Goal: Task Accomplishment & Management: Manage account settings

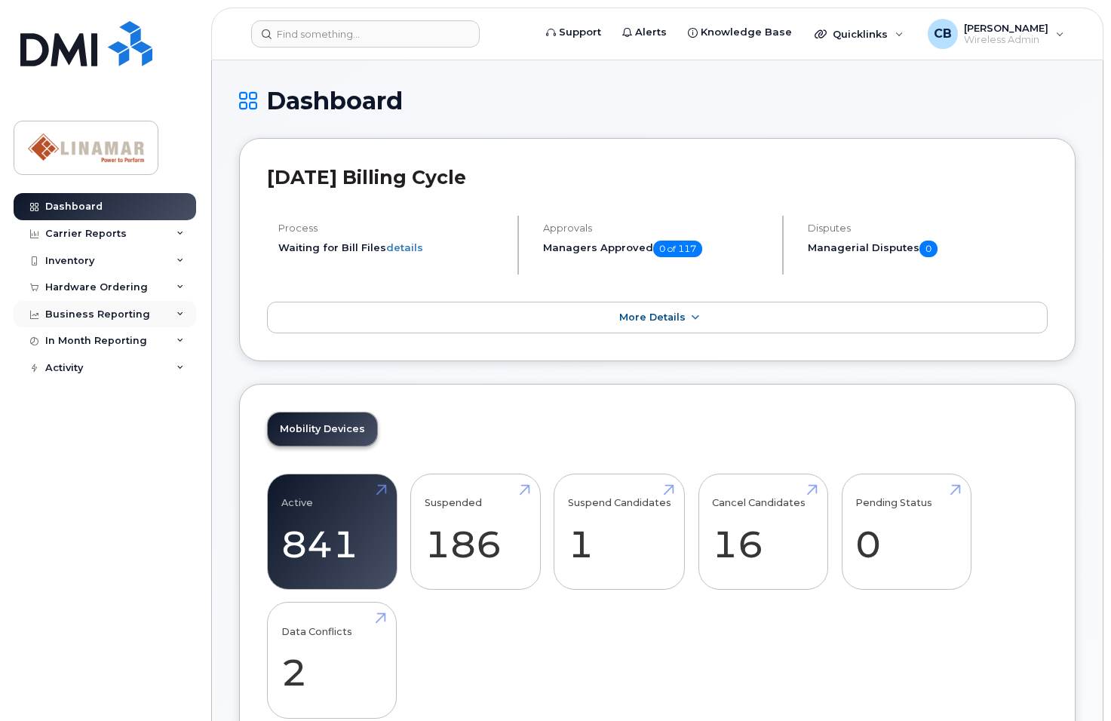
click at [48, 313] on div "Business Reporting" at bounding box center [97, 315] width 105 height 12
click at [53, 452] on div "In Month Reporting" at bounding box center [96, 456] width 102 height 12
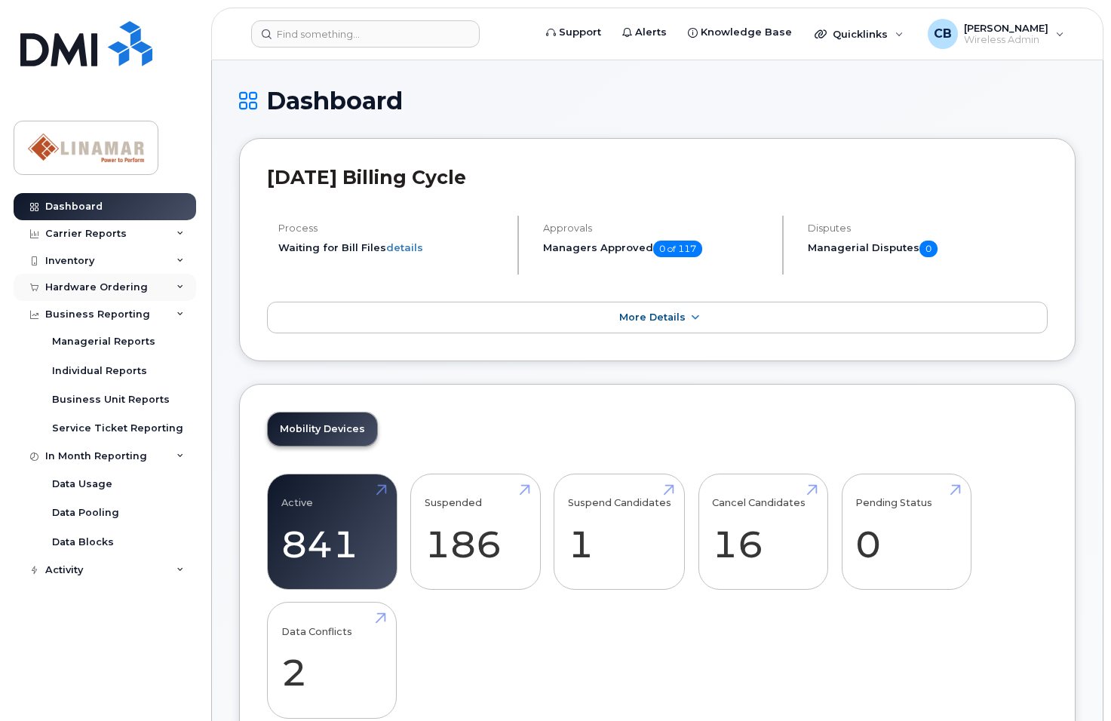
drag, startPoint x: 53, startPoint y: 452, endPoint x: 54, endPoint y: 293, distance: 159.2
click at [54, 293] on div "Hardware Ordering" at bounding box center [96, 287] width 103 height 12
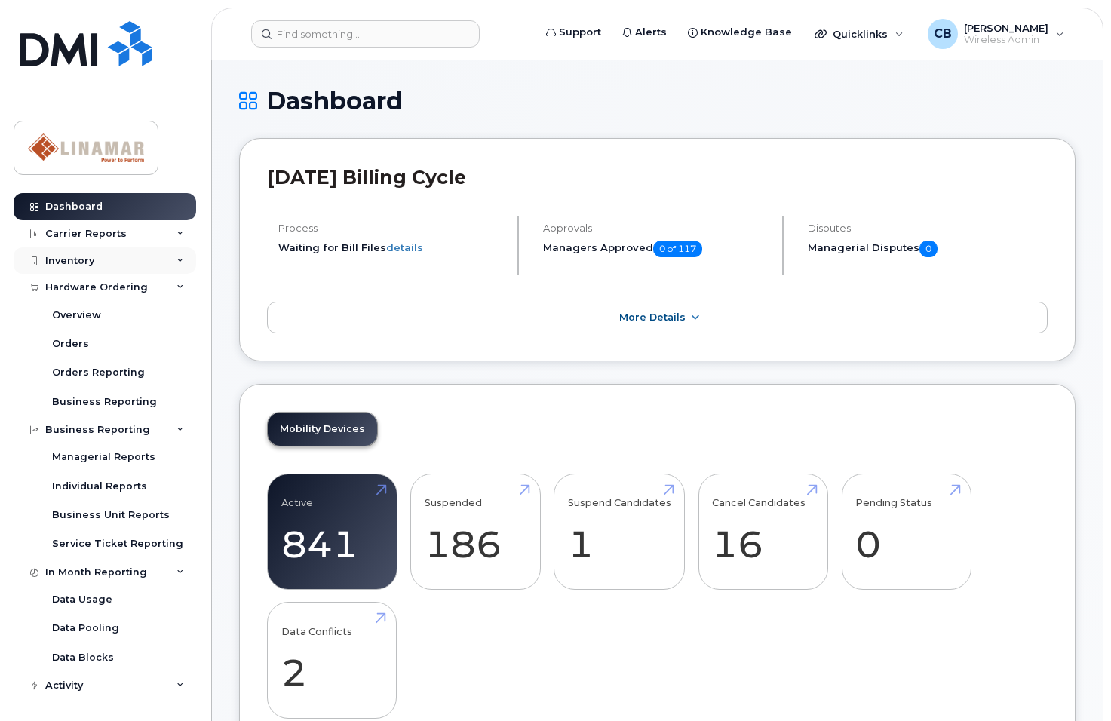
click at [51, 256] on div "Inventory" at bounding box center [69, 261] width 49 height 12
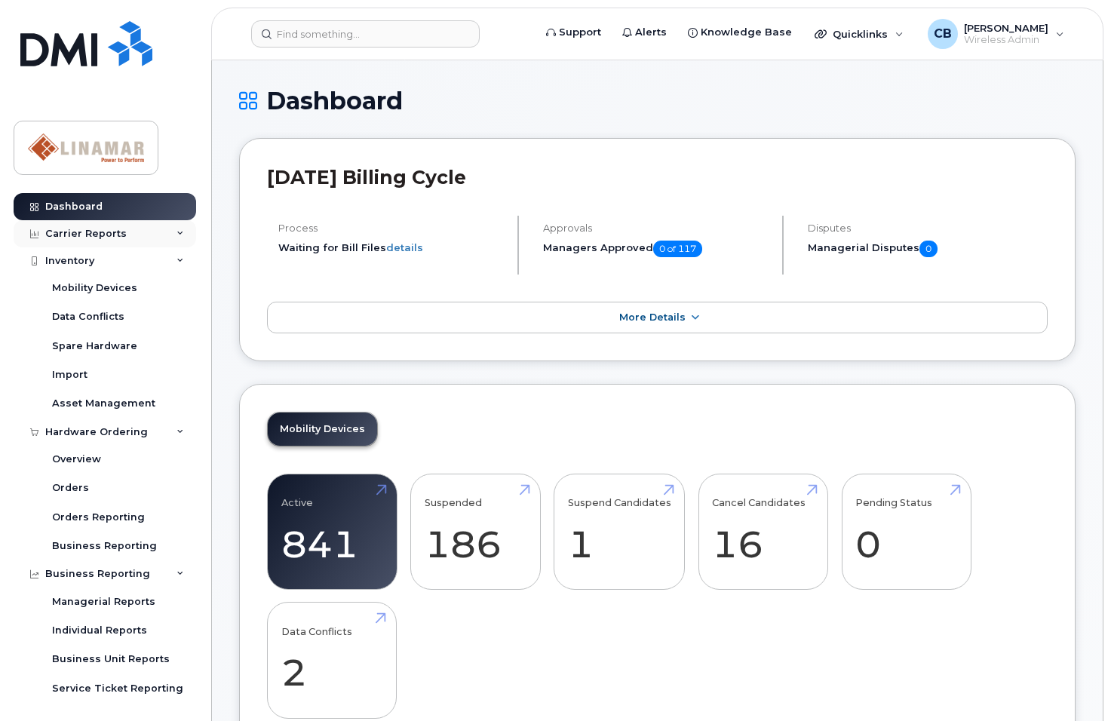
click at [57, 232] on div "Carrier Reports" at bounding box center [85, 234] width 81 height 12
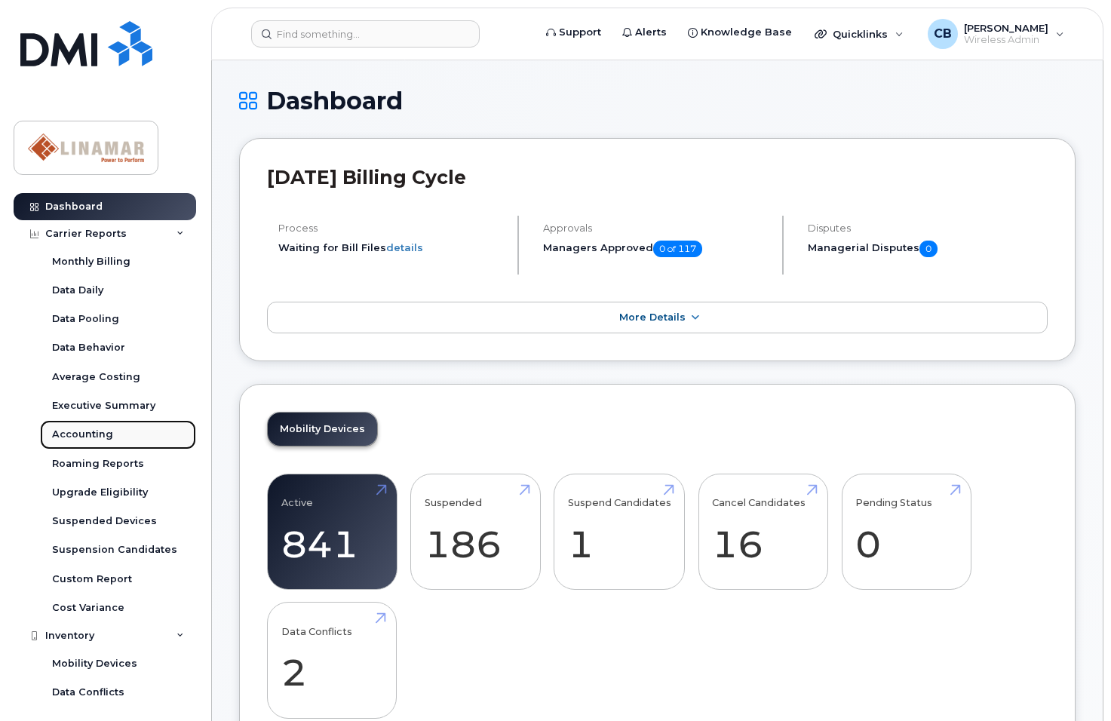
click at [68, 434] on div "Accounting" at bounding box center [82, 435] width 61 height 14
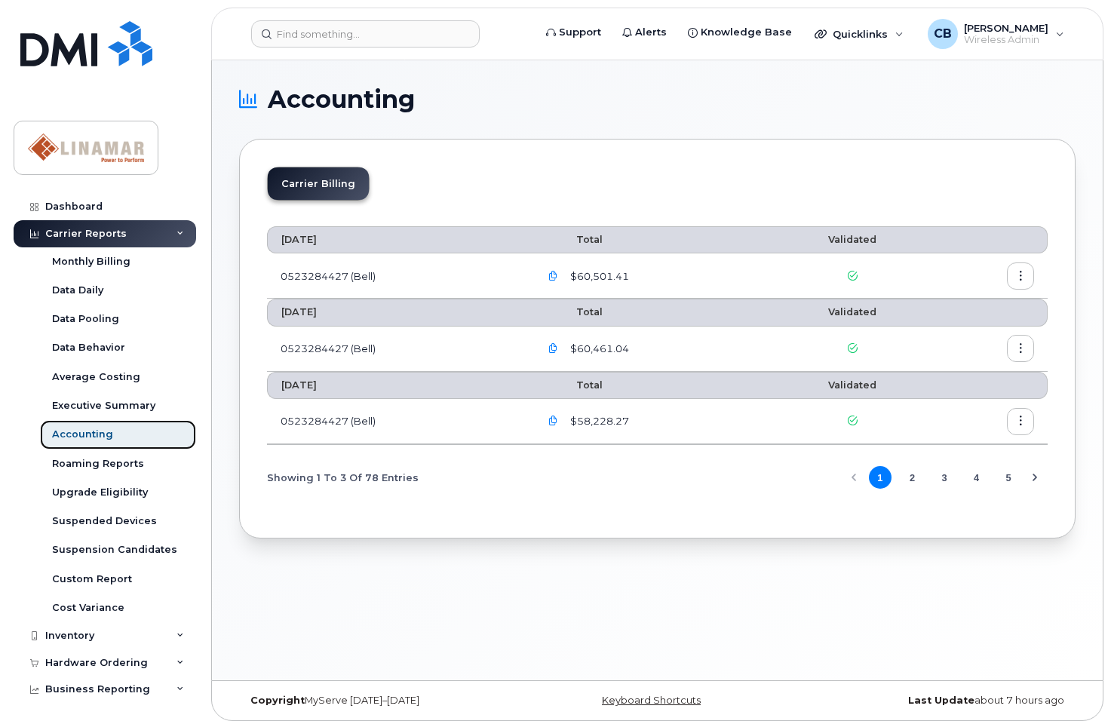
scroll to position [8, 0]
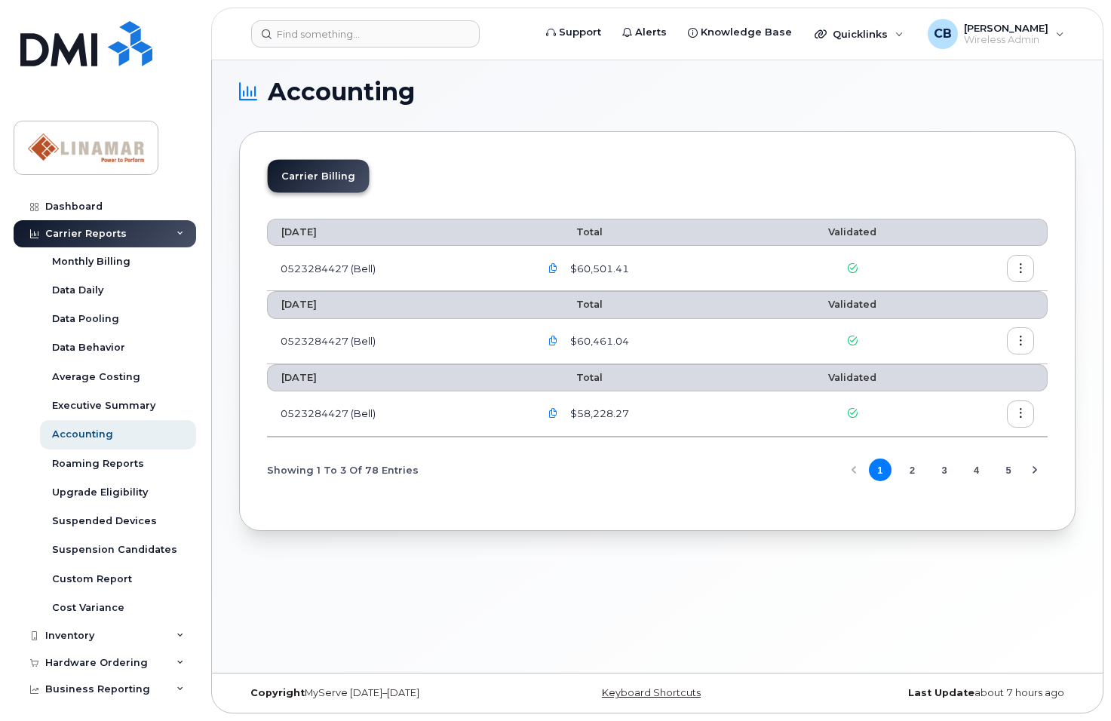
click at [558, 269] on icon "button" at bounding box center [553, 269] width 10 height 10
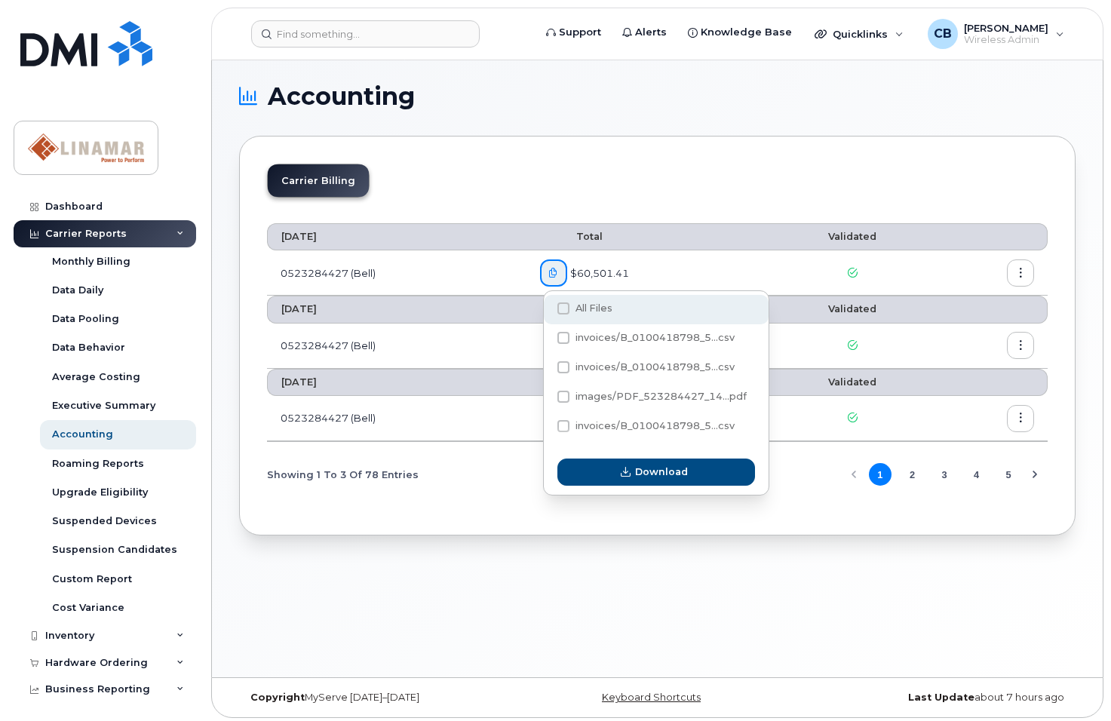
scroll to position [0, 0]
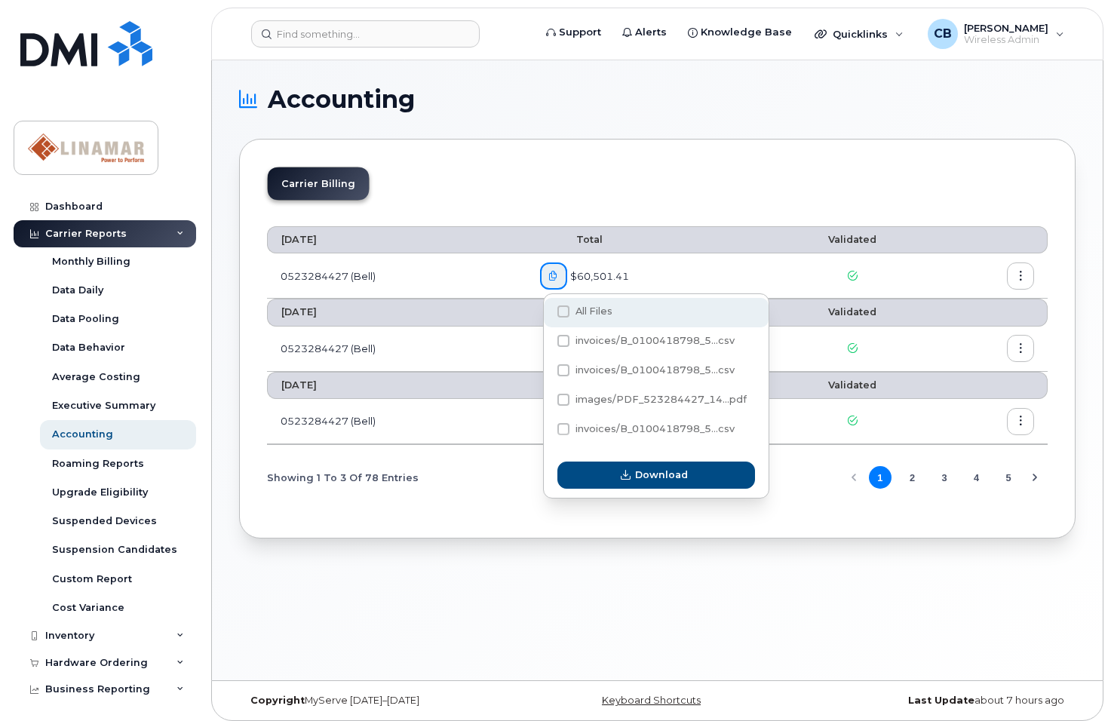
click at [561, 312] on span at bounding box center [563, 312] width 12 height 12
click at [547, 312] on input "All Files" at bounding box center [543, 313] width 8 height 8
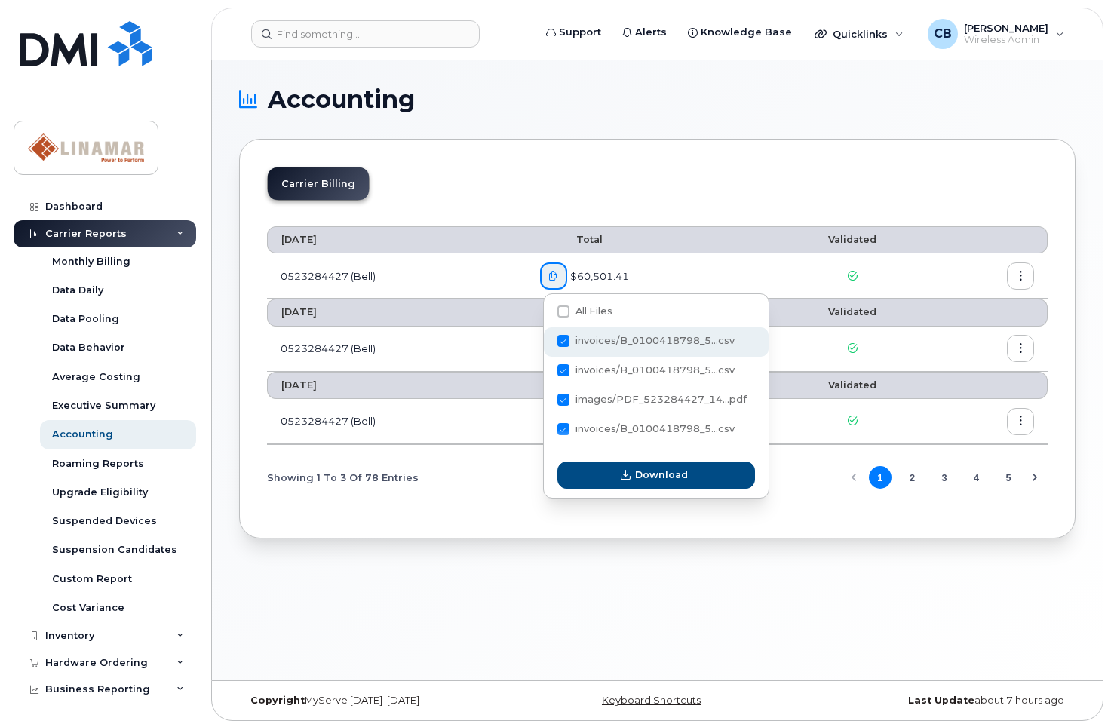
checkbox input "true"
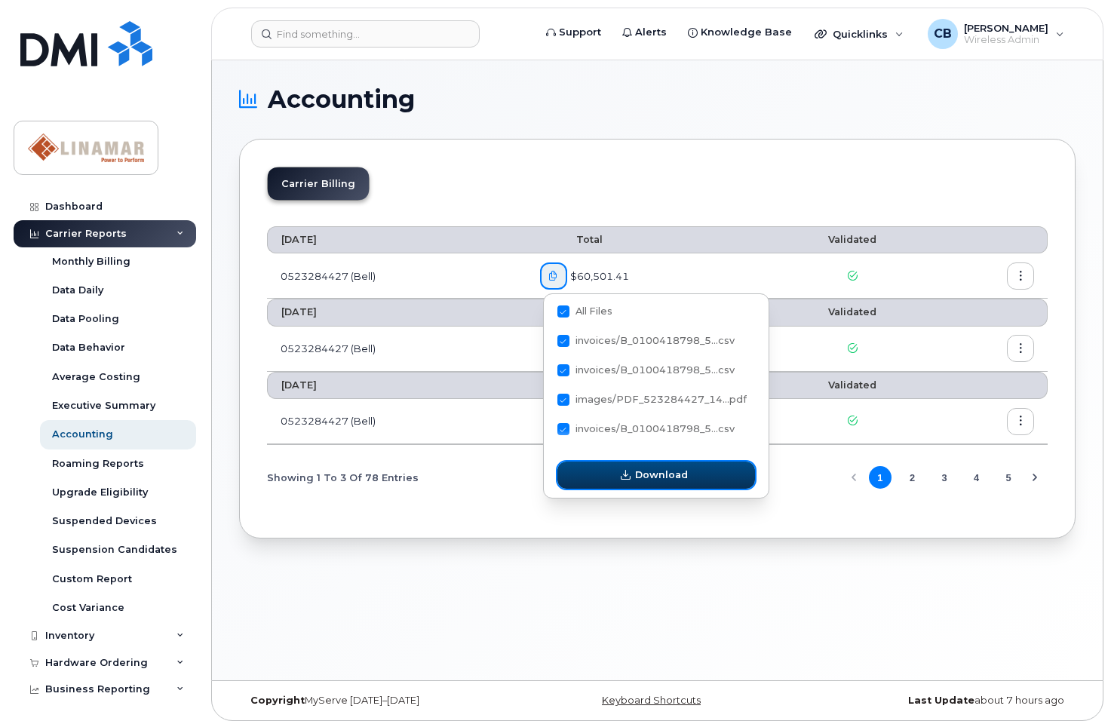
click at [659, 470] on span "Download" at bounding box center [661, 475] width 53 height 14
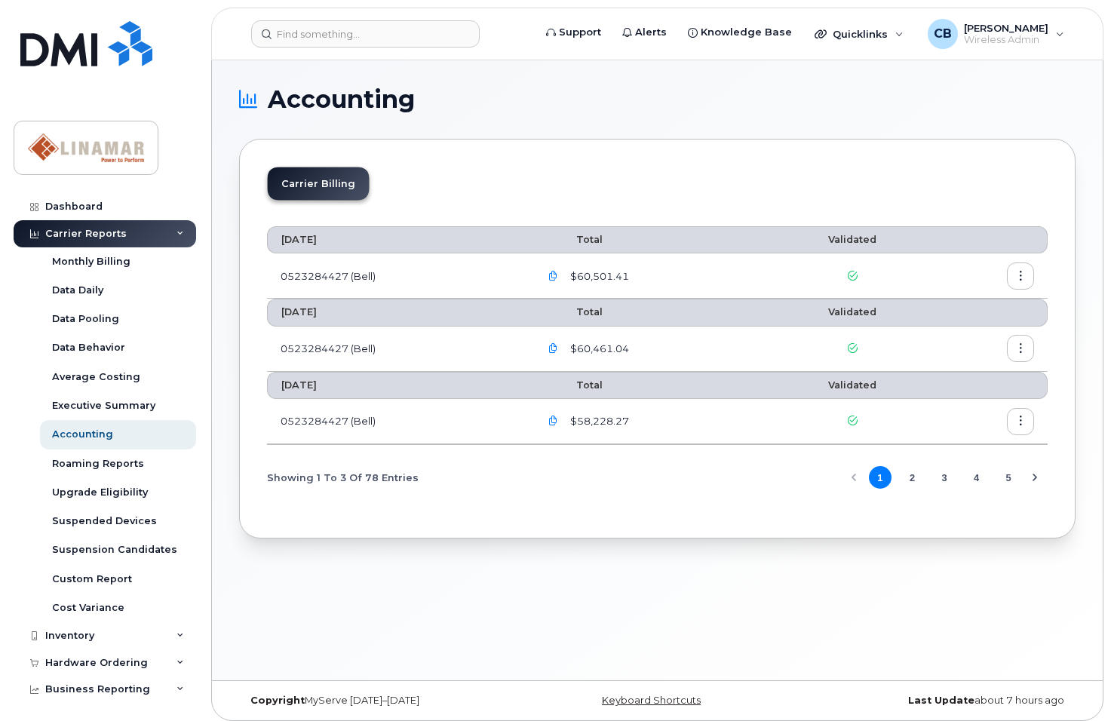
click at [722, 128] on section "Accounting Carrier Billing August 2025 Total Validated 0523284427 (Bell) $60,50…" at bounding box center [657, 313] width 837 height 451
click at [1016, 272] on icon "button" at bounding box center [1021, 277] width 10 height 10
click at [945, 336] on span "Download" at bounding box center [952, 337] width 59 height 14
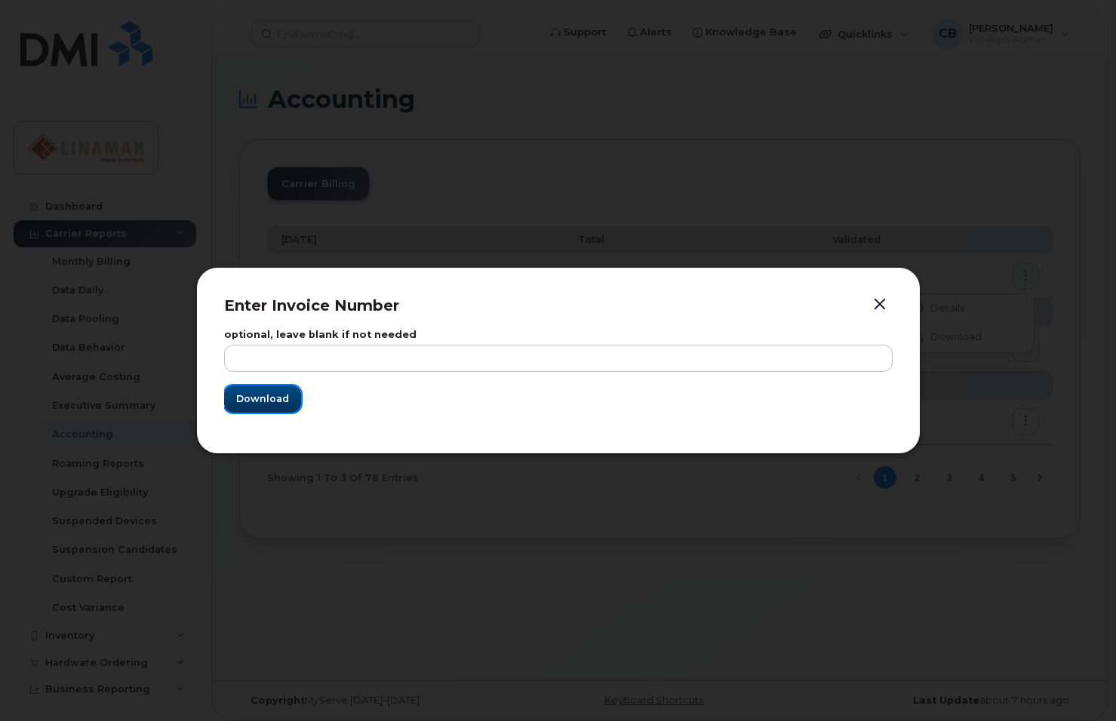
click at [258, 394] on span "Download" at bounding box center [262, 399] width 53 height 14
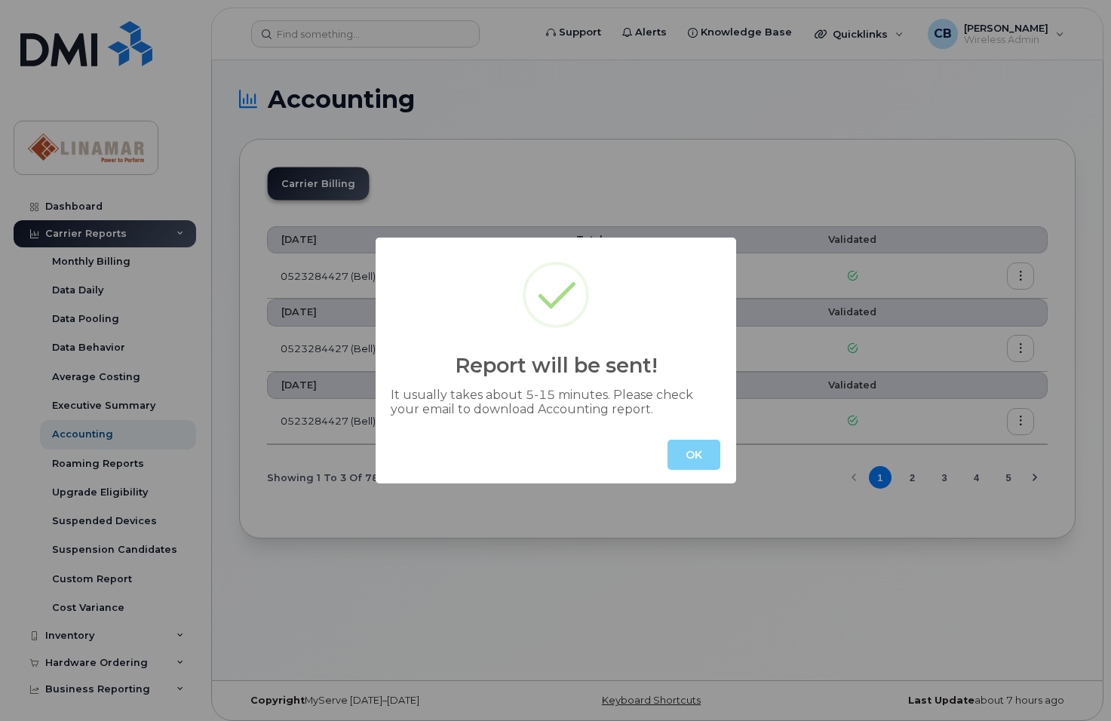
drag, startPoint x: 682, startPoint y: 444, endPoint x: 702, endPoint y: 444, distance: 19.6
click at [683, 444] on button "OK" at bounding box center [694, 455] width 53 height 30
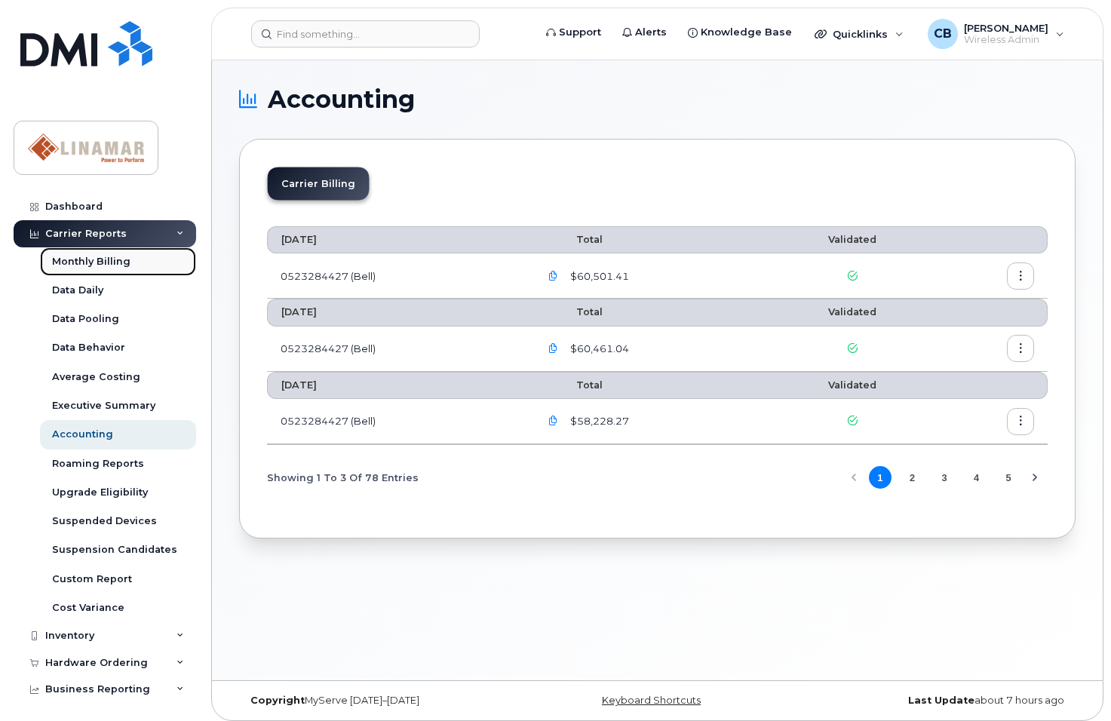
click at [102, 259] on div "Monthly Billing" at bounding box center [91, 262] width 78 height 14
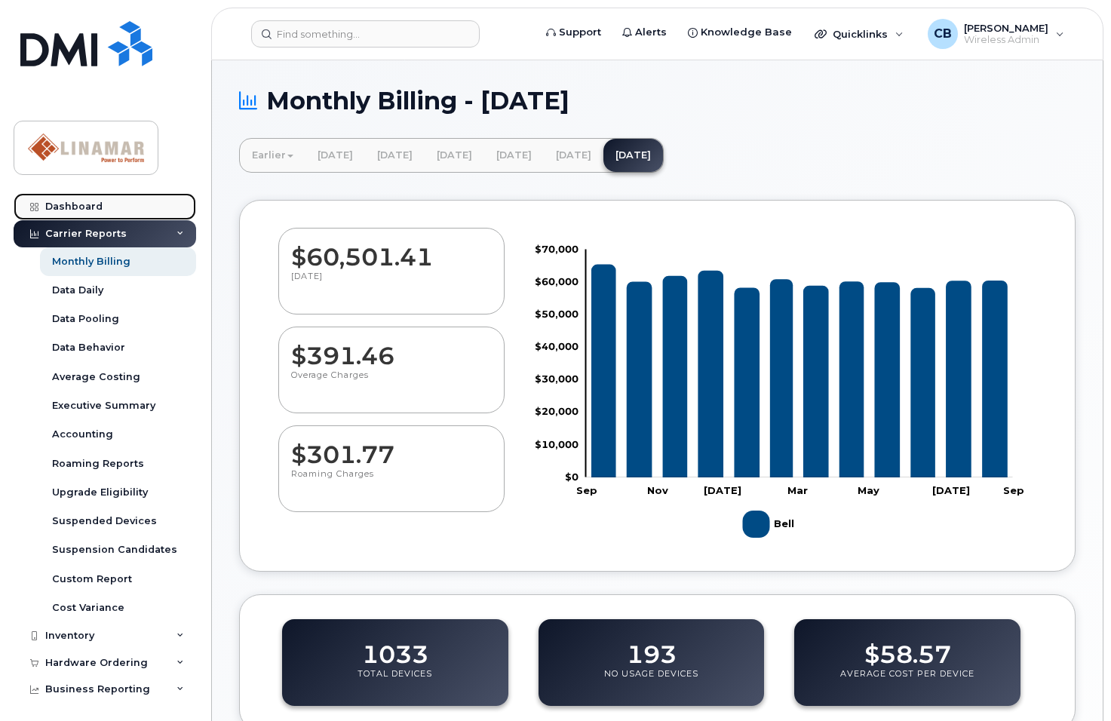
click at [58, 205] on div "Dashboard" at bounding box center [73, 207] width 57 height 12
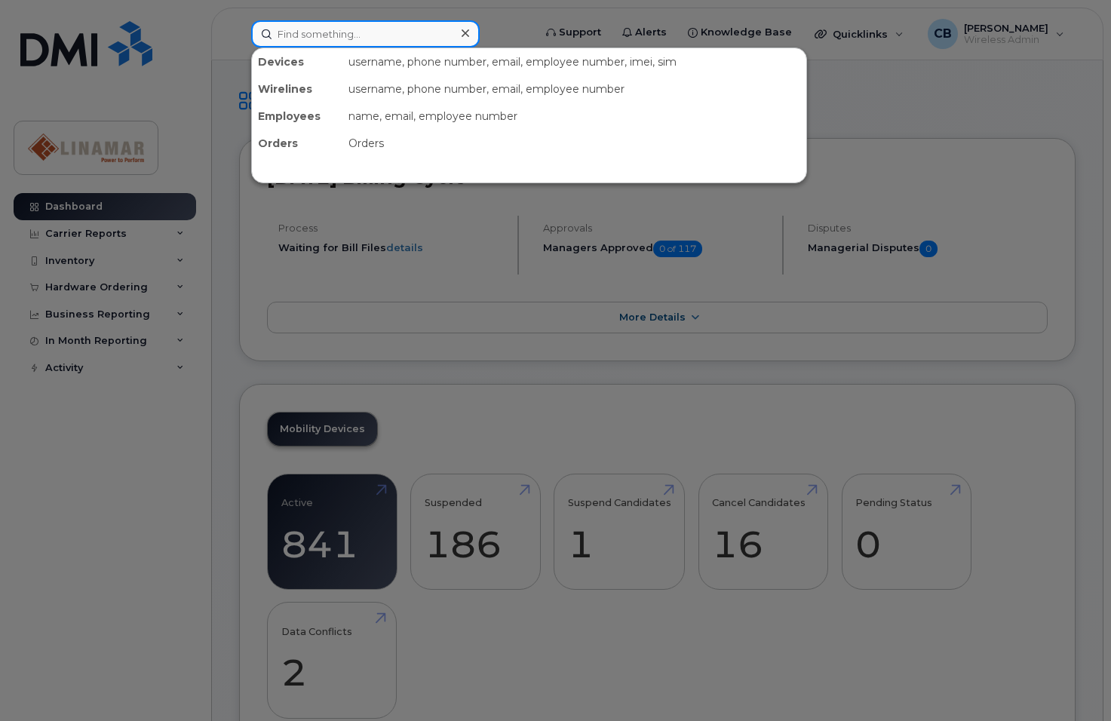
click at [379, 40] on input at bounding box center [365, 33] width 229 height 27
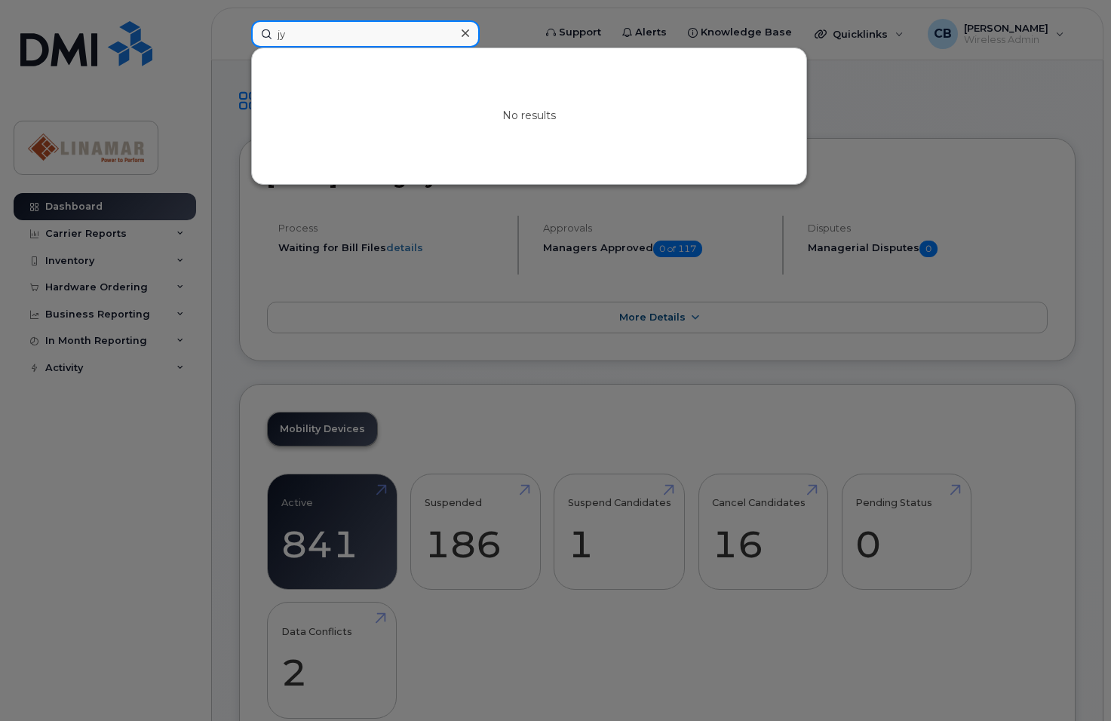
type input "j"
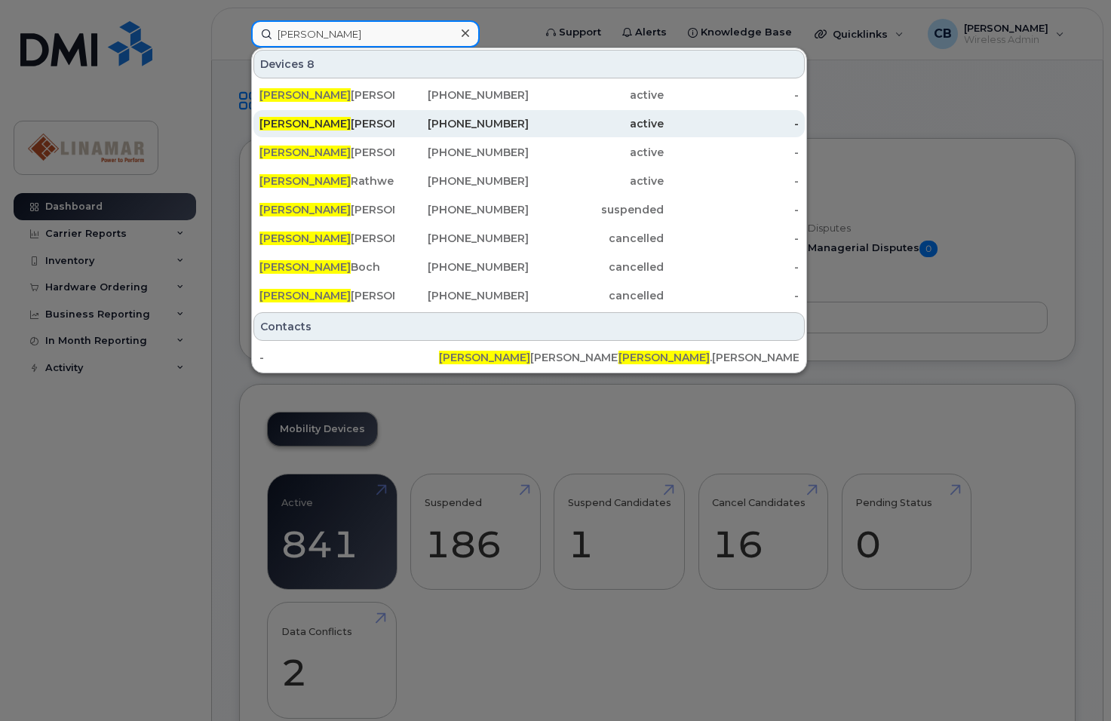
type input "kyle"
click at [325, 124] on div "Kyle Brubacher" at bounding box center [327, 123] width 135 height 15
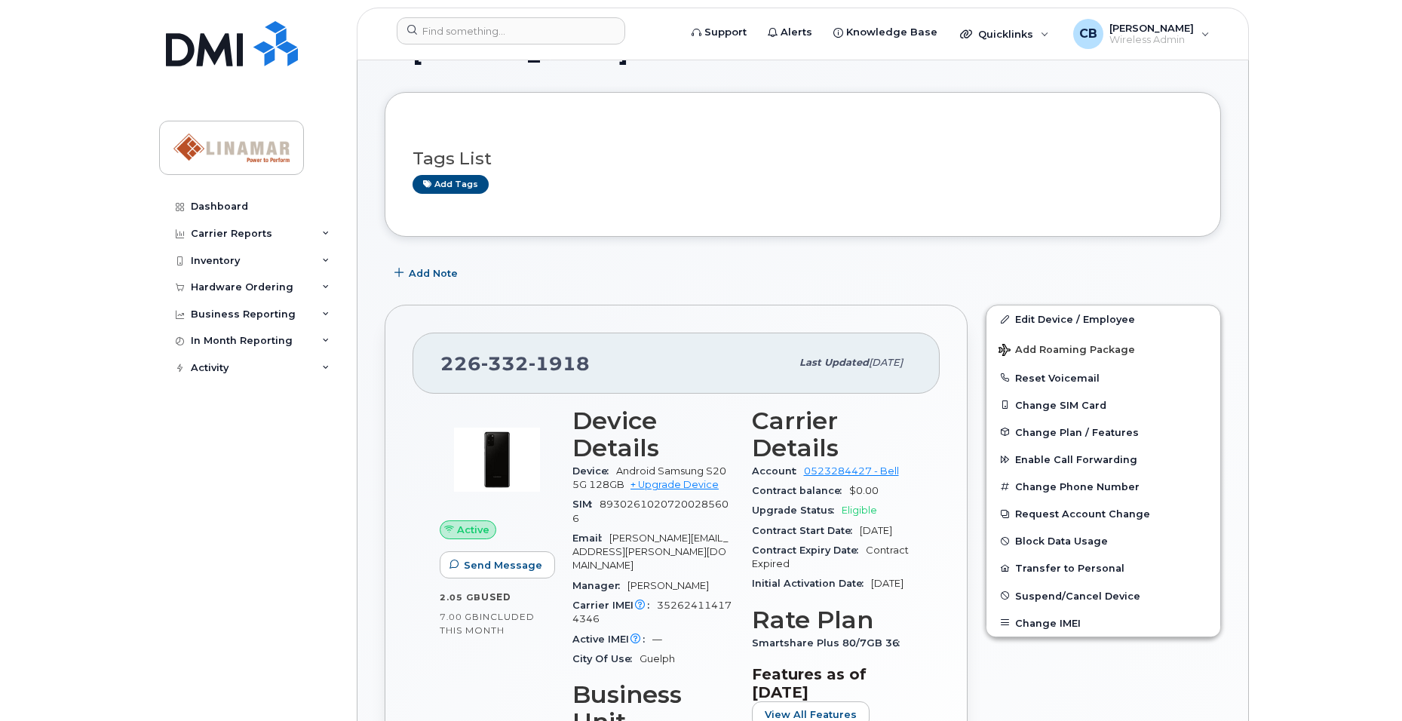
scroll to position [75, 0]
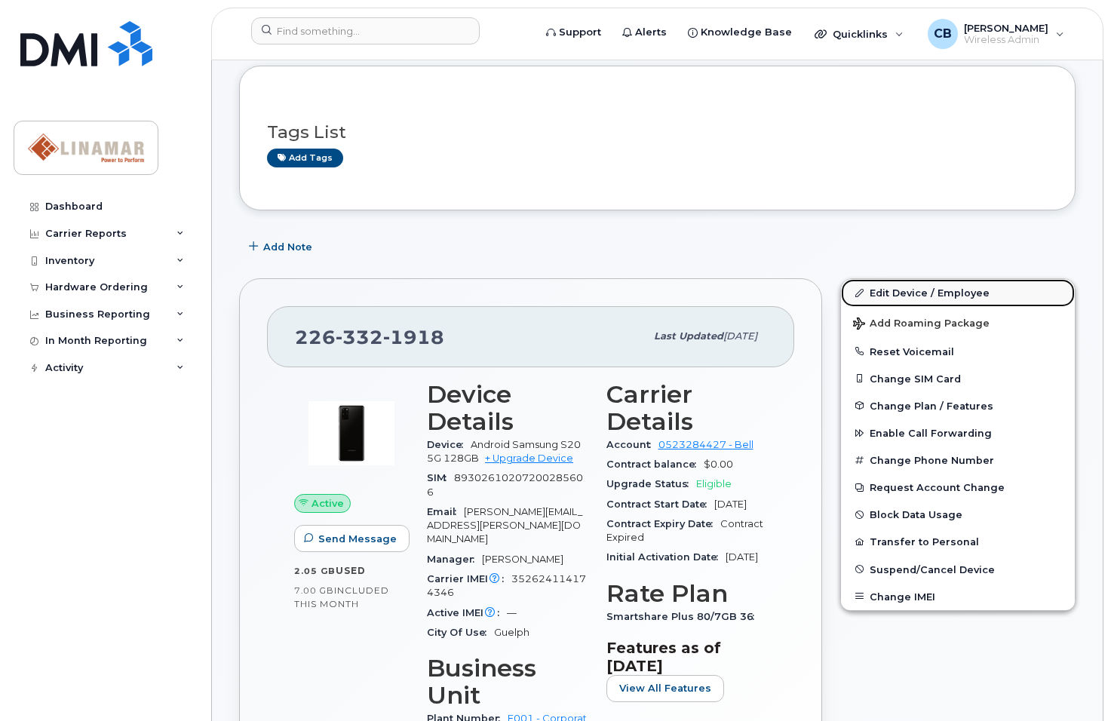
click at [920, 294] on link "Edit Device / Employee" at bounding box center [958, 292] width 234 height 27
click at [1029, 32] on span "[PERSON_NAME]" at bounding box center [1006, 28] width 84 height 12
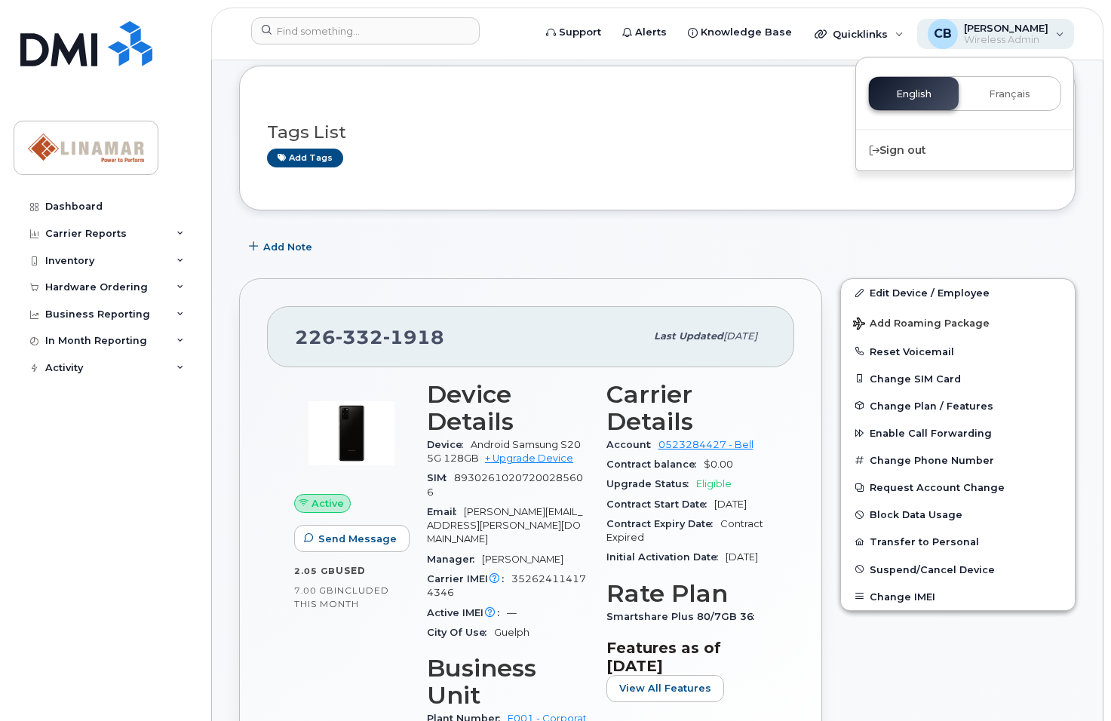
click at [1029, 32] on span "[PERSON_NAME]" at bounding box center [1006, 28] width 84 height 12
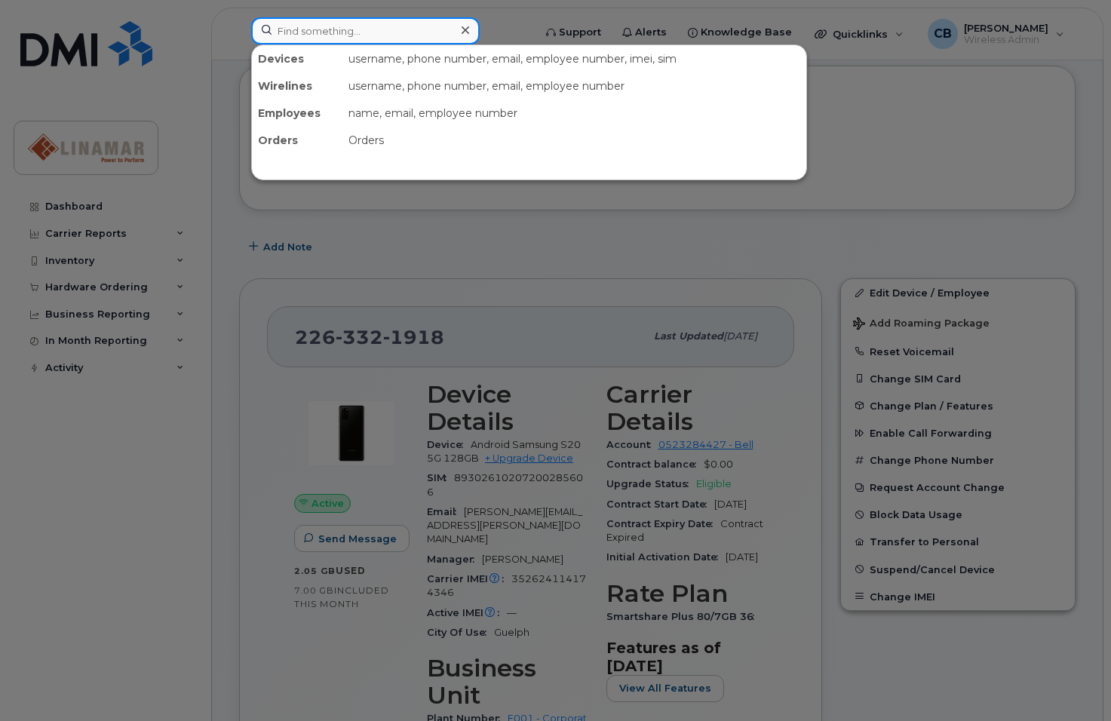
click at [325, 31] on input at bounding box center [365, 30] width 229 height 27
type input "Add manager"
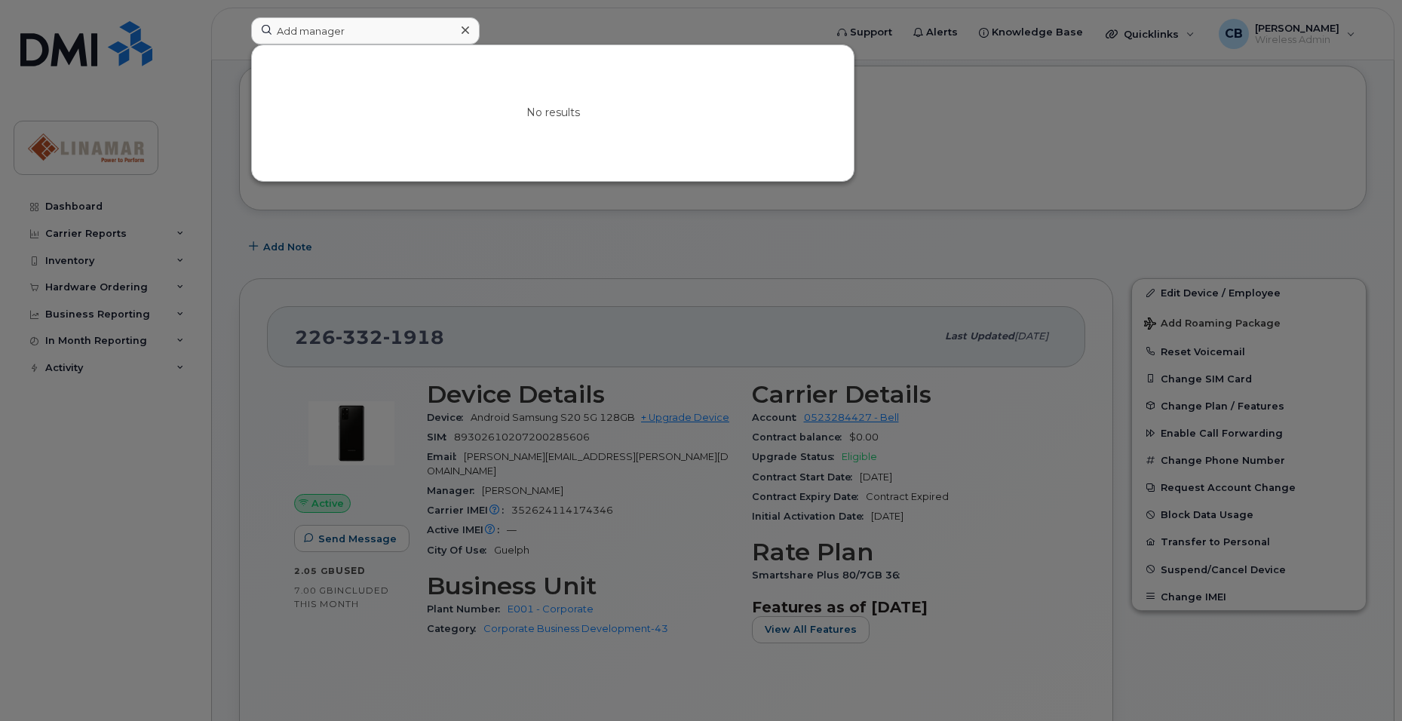
drag, startPoint x: 357, startPoint y: 97, endPoint x: 255, endPoint y: 90, distance: 102.1
click at [358, 97] on div "No results" at bounding box center [553, 113] width 602 height 136
click at [61, 209] on div at bounding box center [701, 360] width 1402 height 721
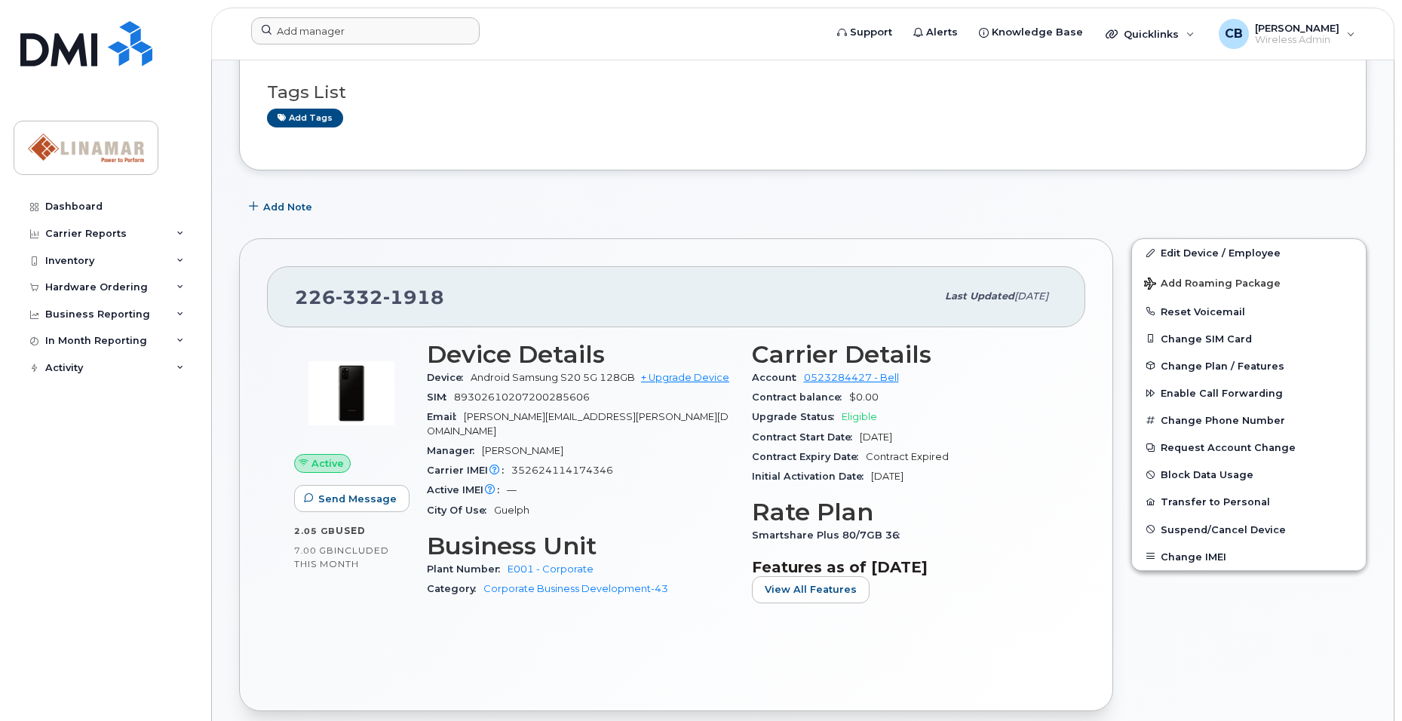
scroll to position [151, 0]
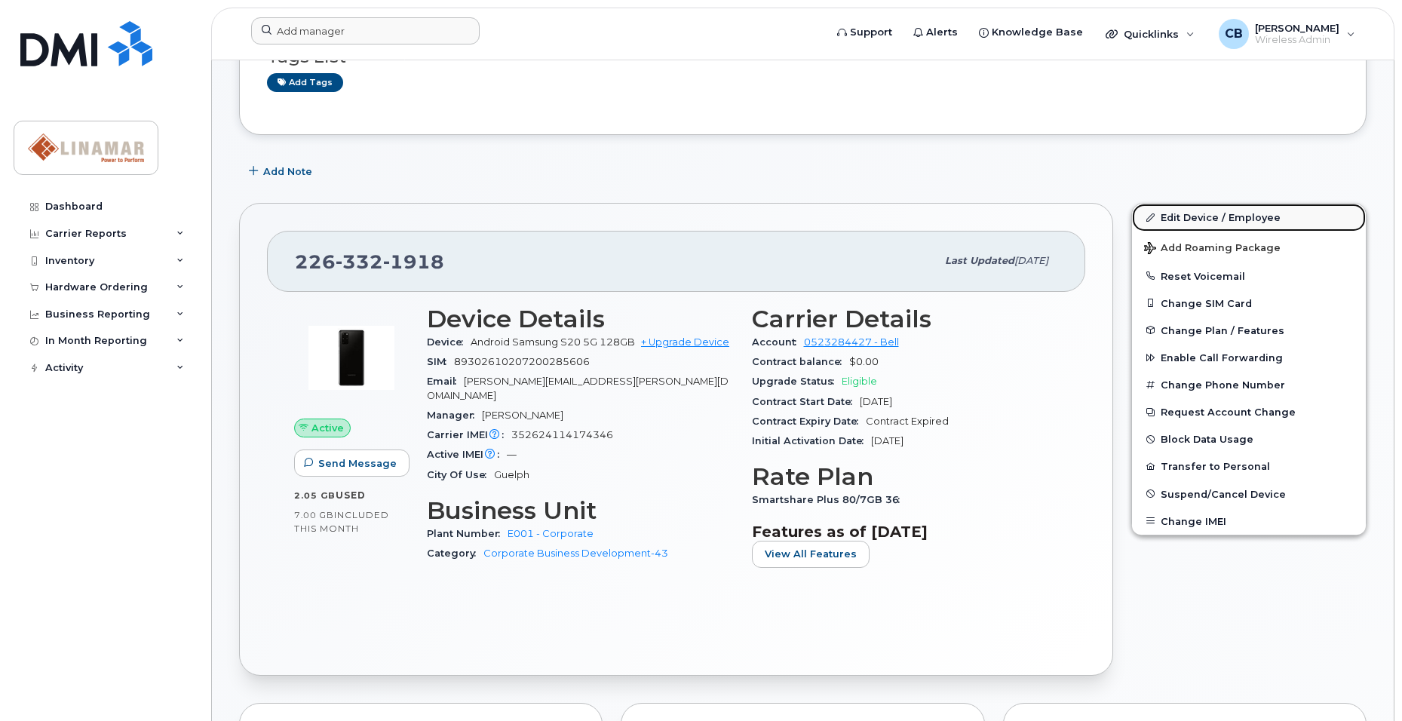
click at [1110, 226] on link "Edit Device / Employee" at bounding box center [1249, 217] width 234 height 27
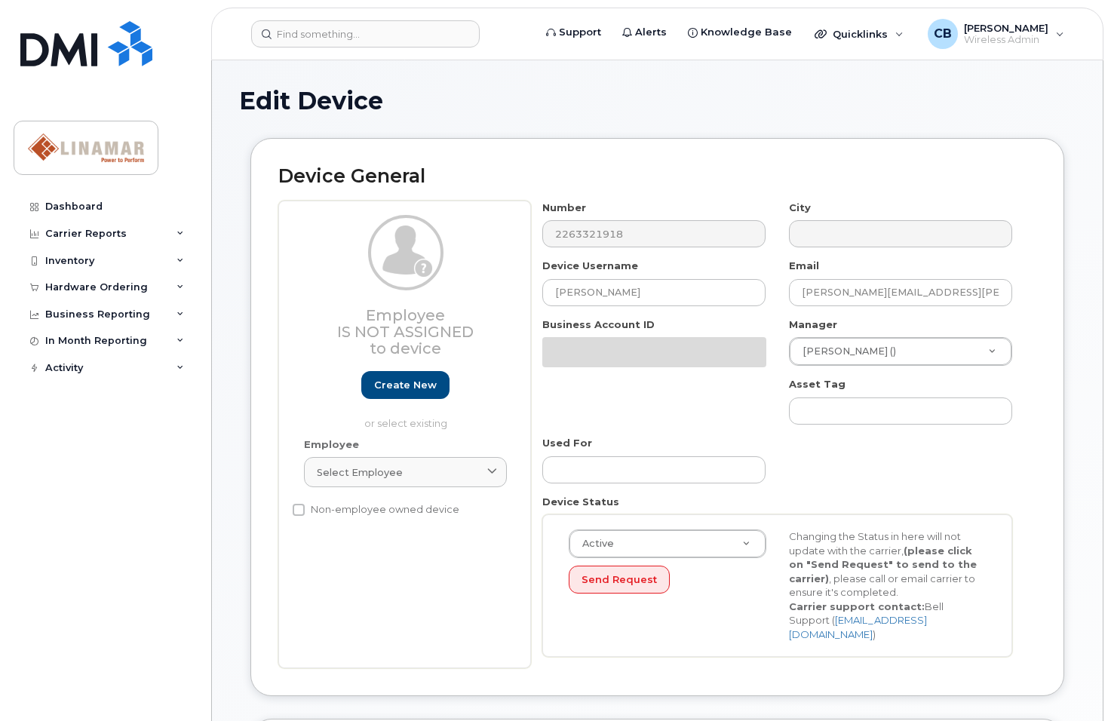
select select "658038"
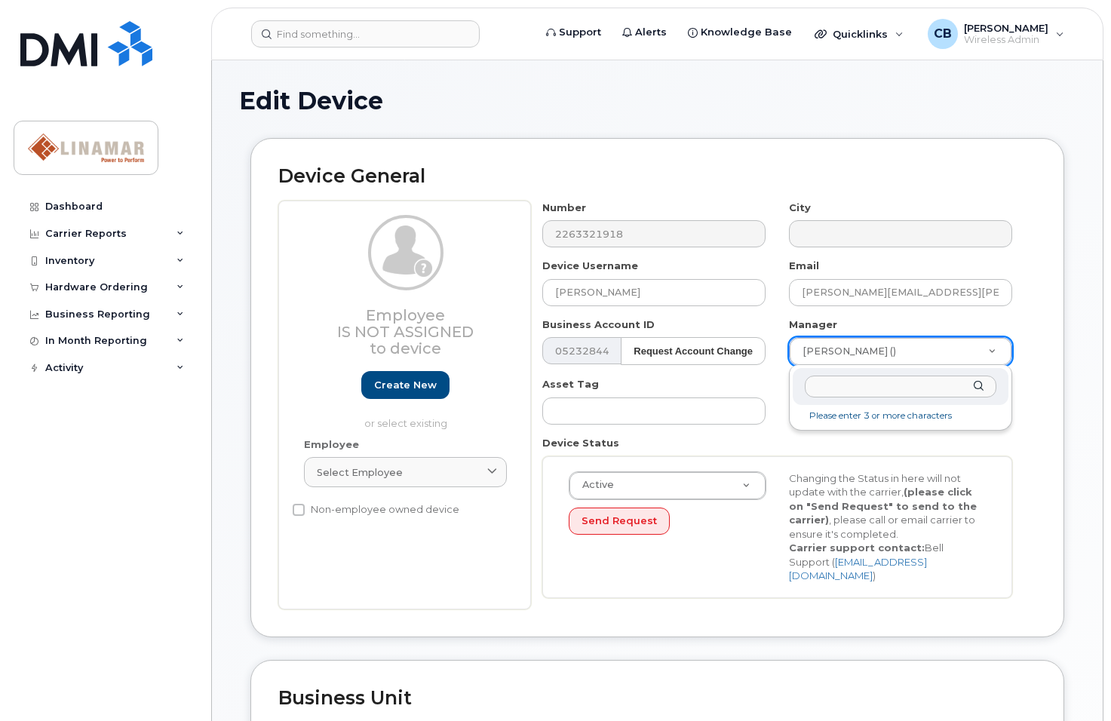
click at [828, 388] on input "text" at bounding box center [901, 387] width 192 height 22
type input "Chalrlie Patterson"
click at [878, 416] on li "Please enter 3 or more characters" at bounding box center [901, 416] width 210 height 16
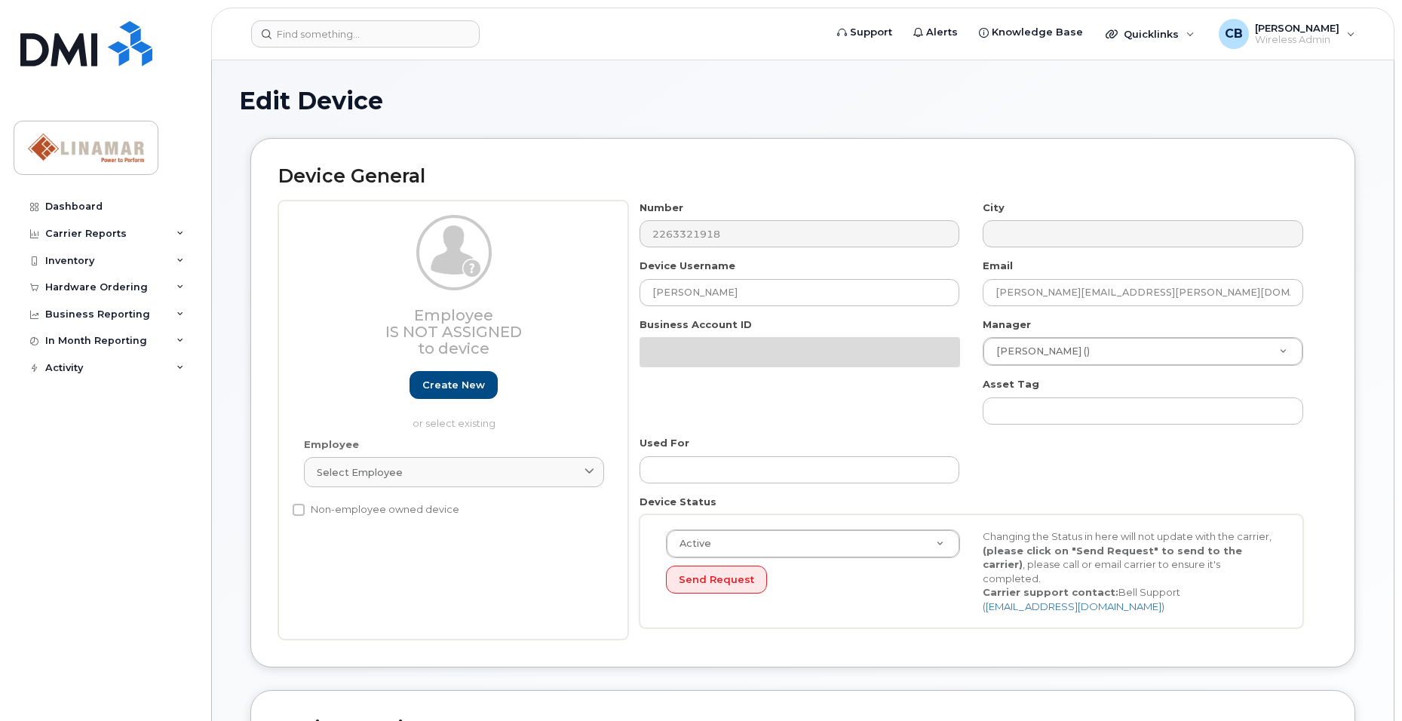
select select "658038"
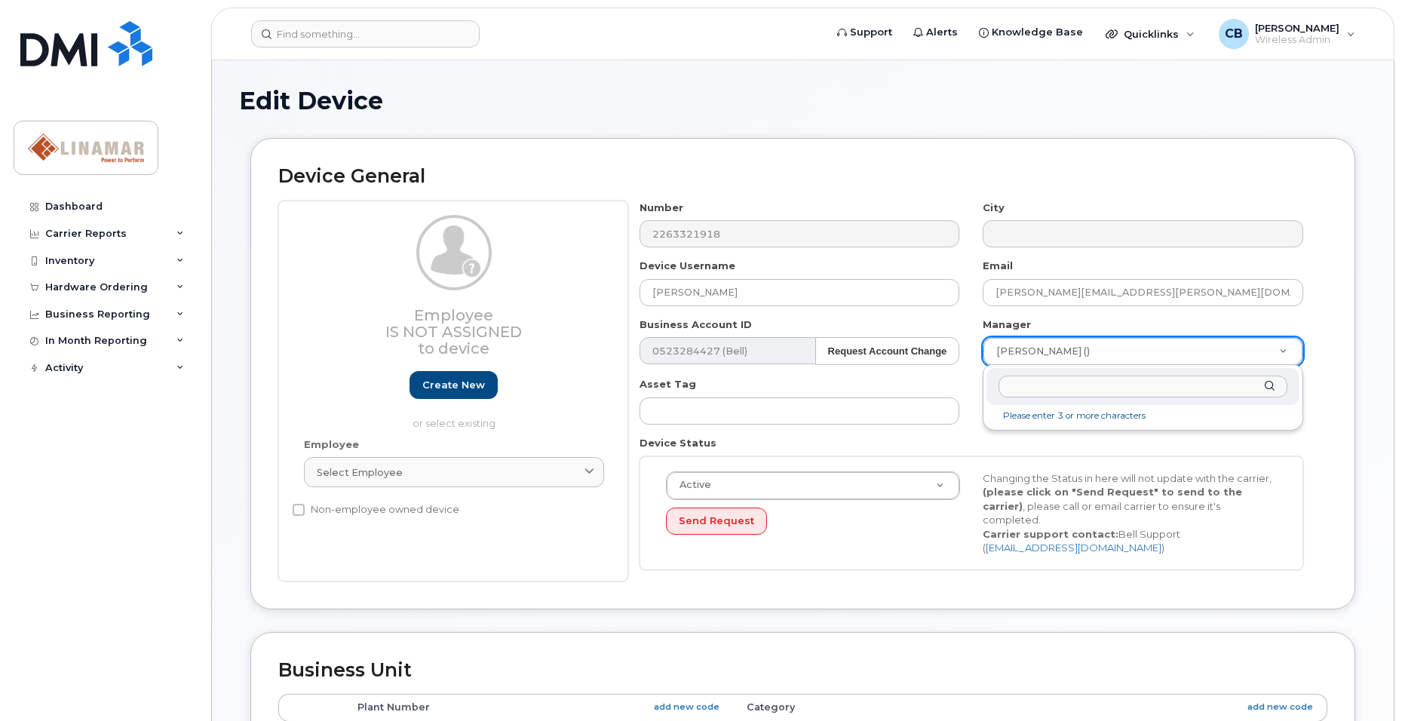
drag, startPoint x: 1068, startPoint y: 355, endPoint x: 1031, endPoint y: 349, distance: 38.1
click at [1061, 420] on li "Please enter 3 or more characters" at bounding box center [1143, 416] width 307 height 16
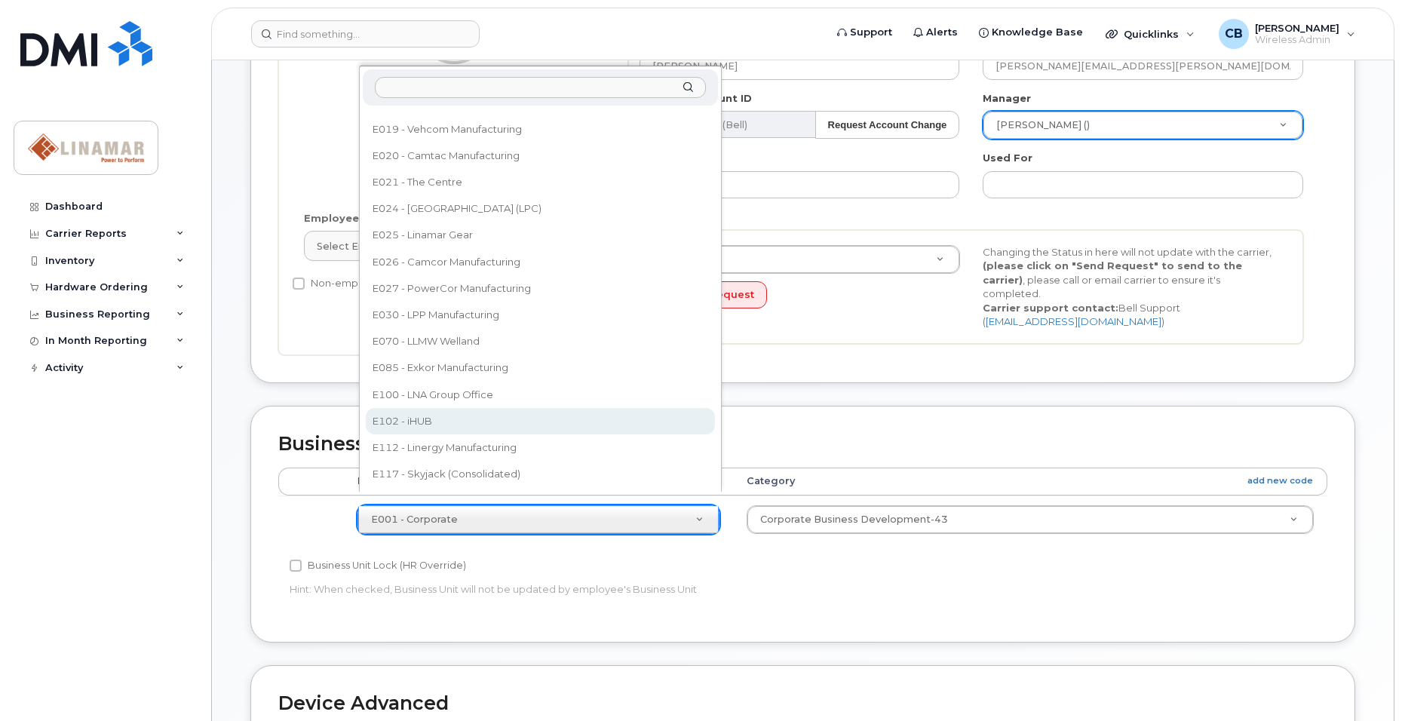
scroll to position [466, 0]
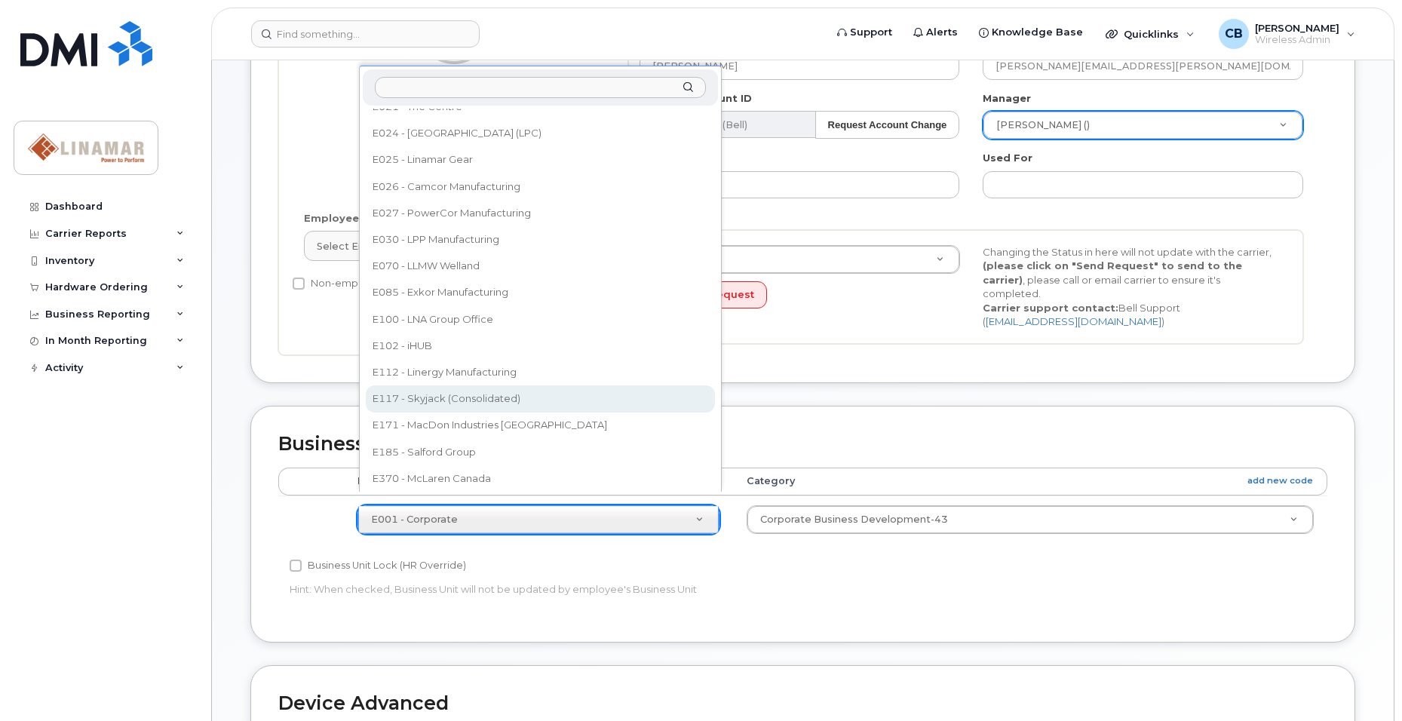
select select "569257"
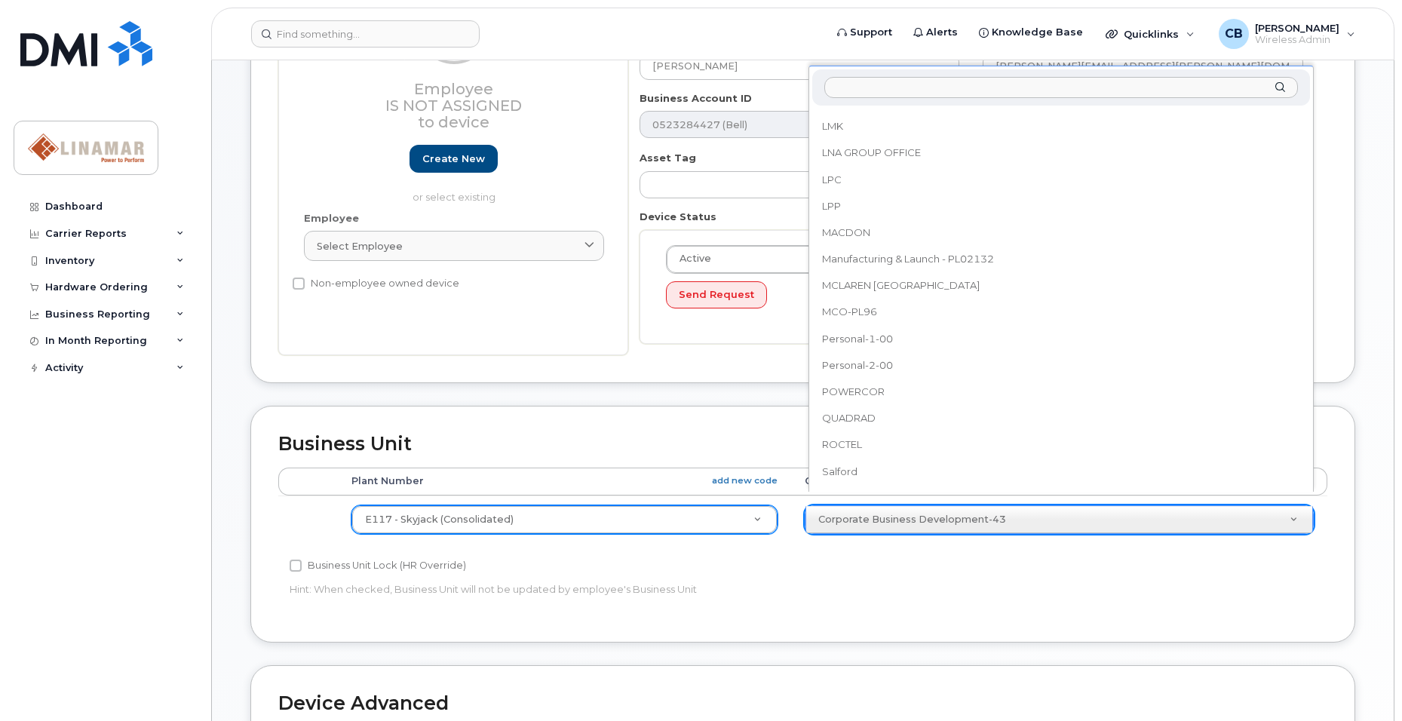
scroll to position [1296, 0]
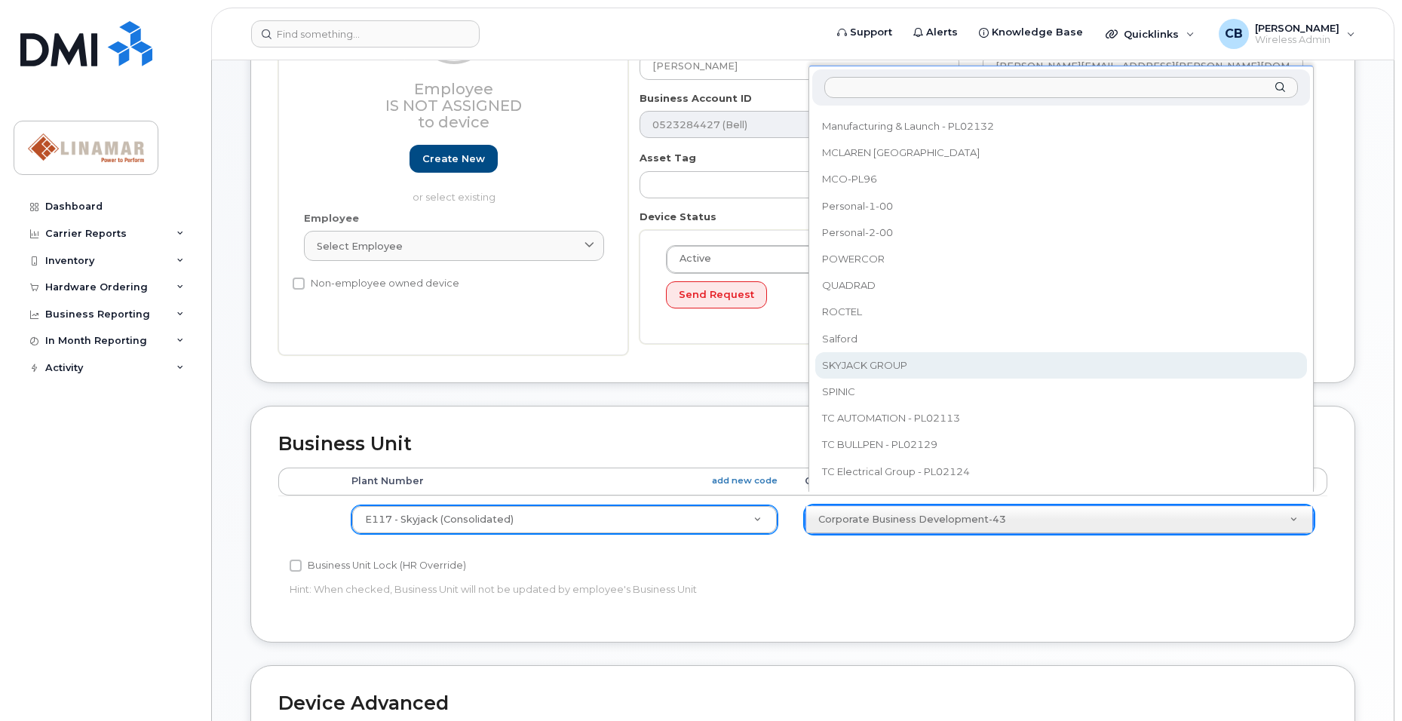
select select "569205"
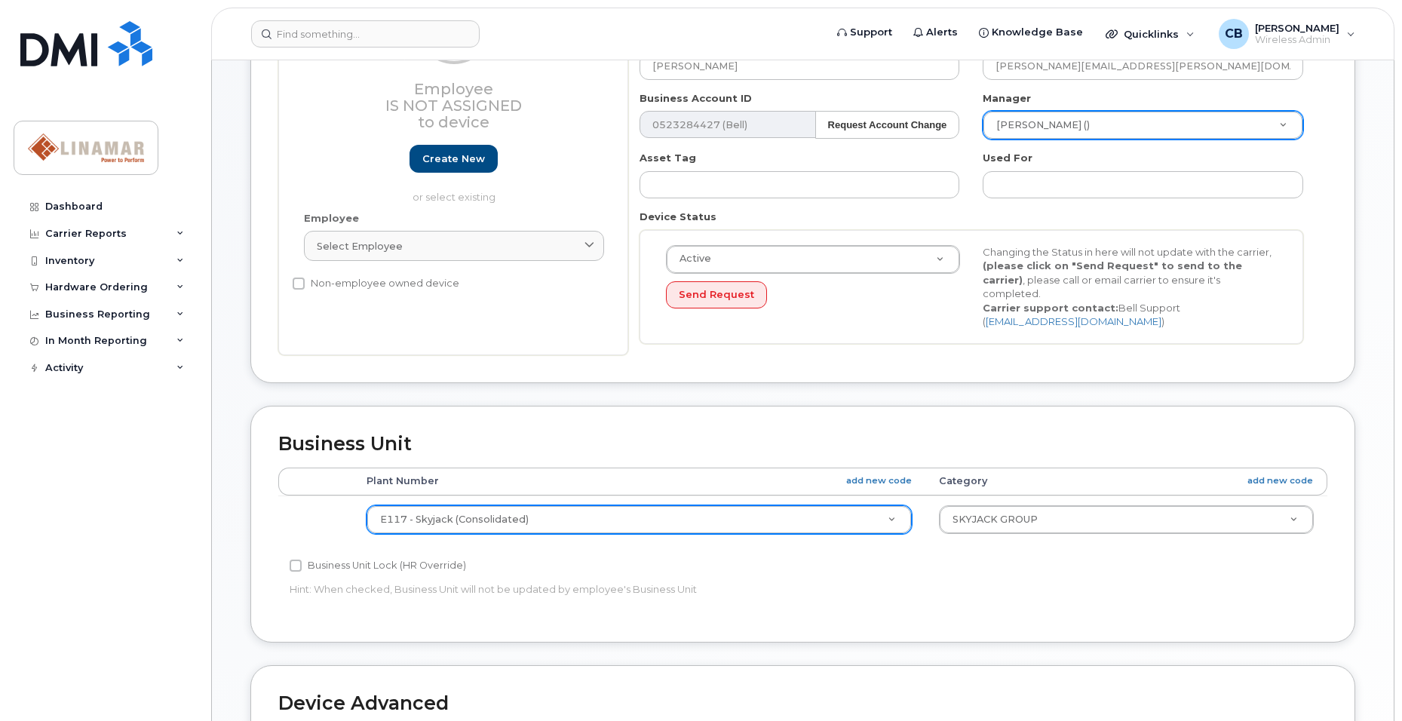
click at [822, 582] on p "Hint: When checked, Business Unit will not be updated by employee's Business Un…" at bounding box center [628, 589] width 676 height 14
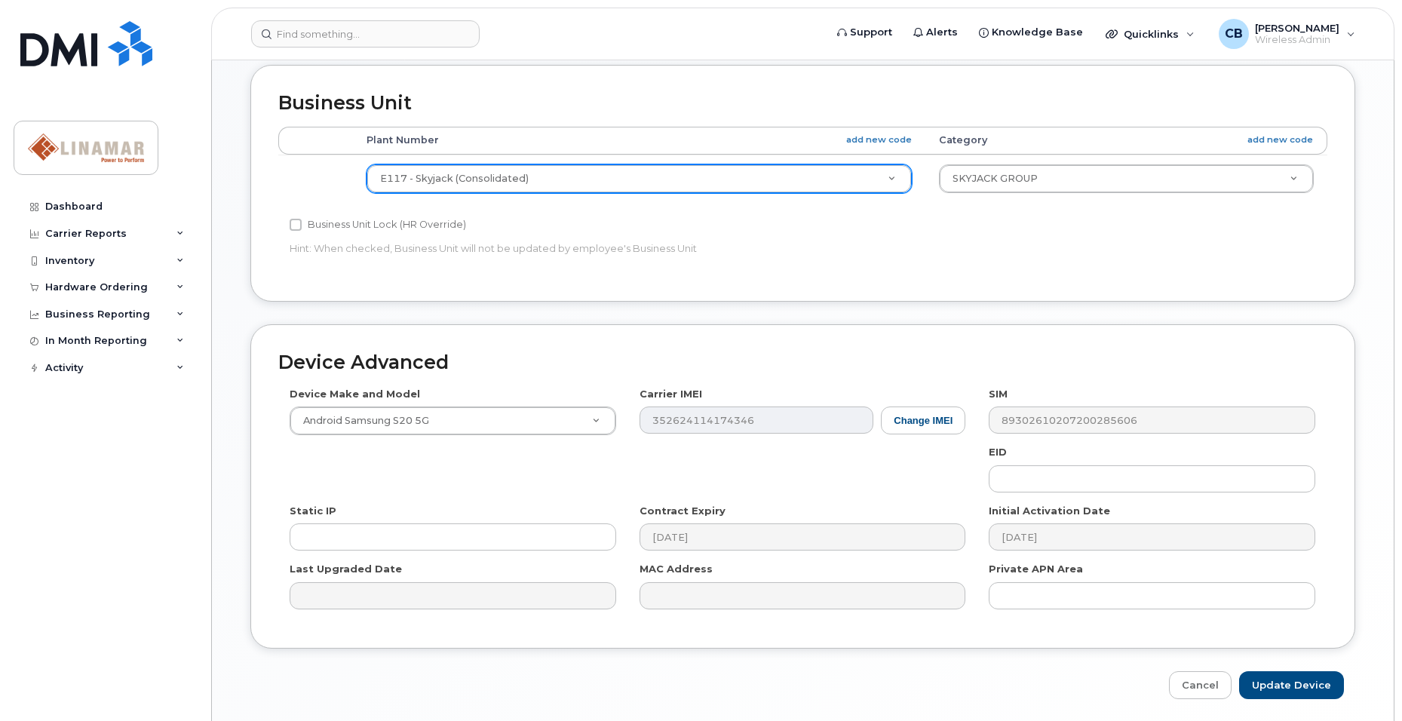
scroll to position [607, 0]
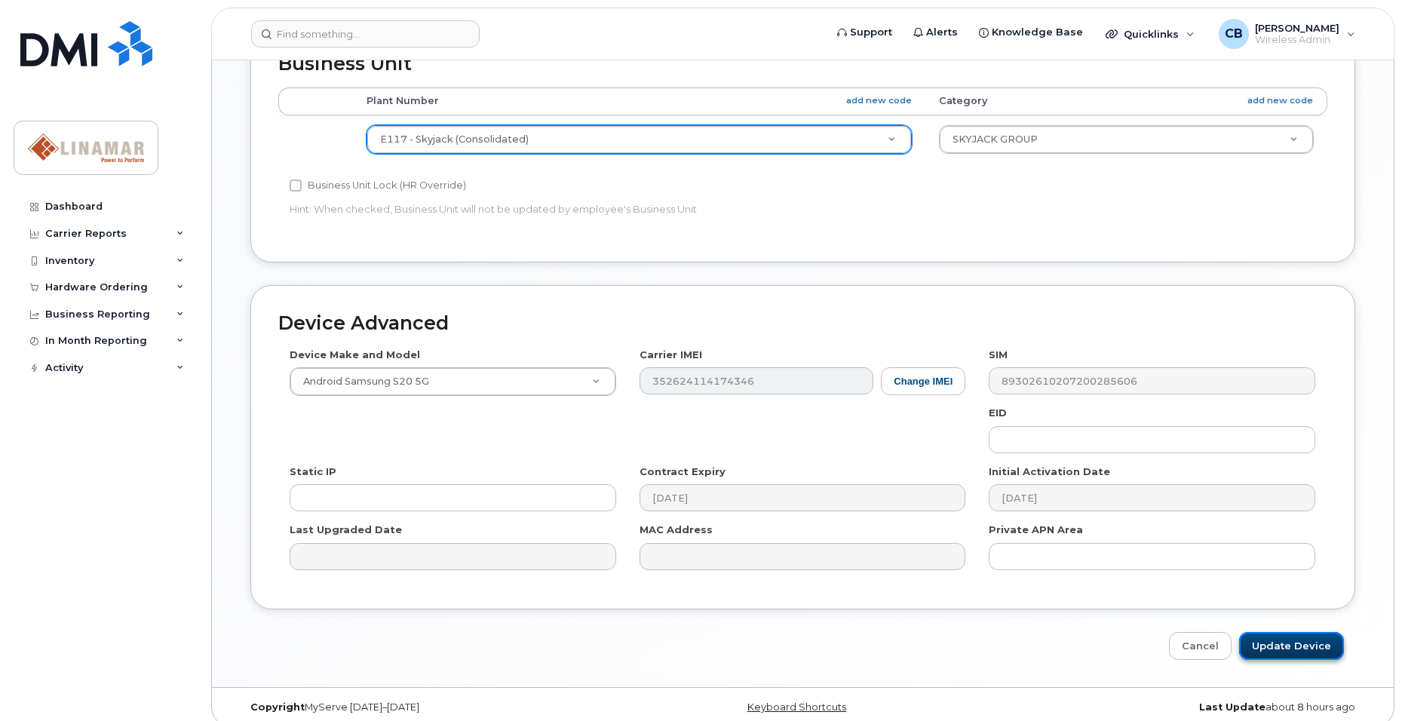
click at [1300, 632] on input "Update Device" at bounding box center [1291, 646] width 105 height 28
type input "Saving..."
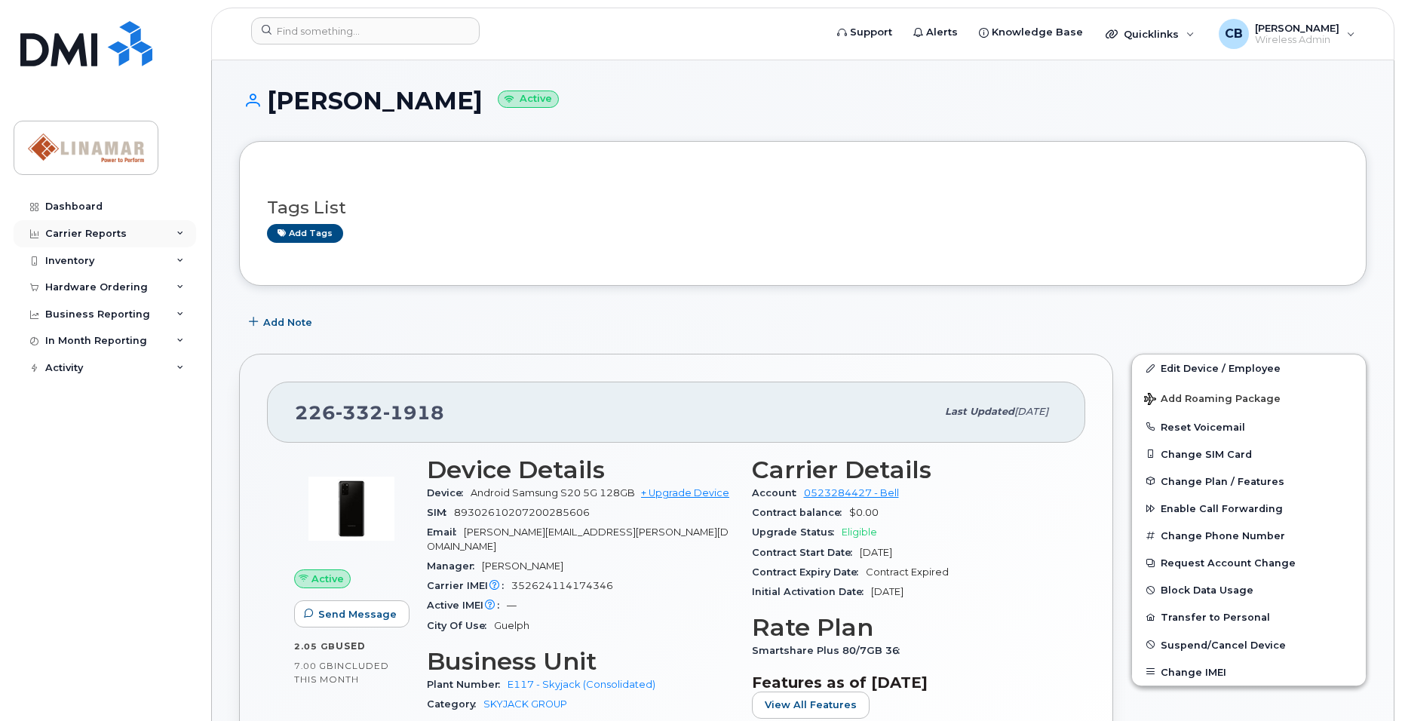
click at [181, 233] on icon at bounding box center [181, 234] width 8 height 8
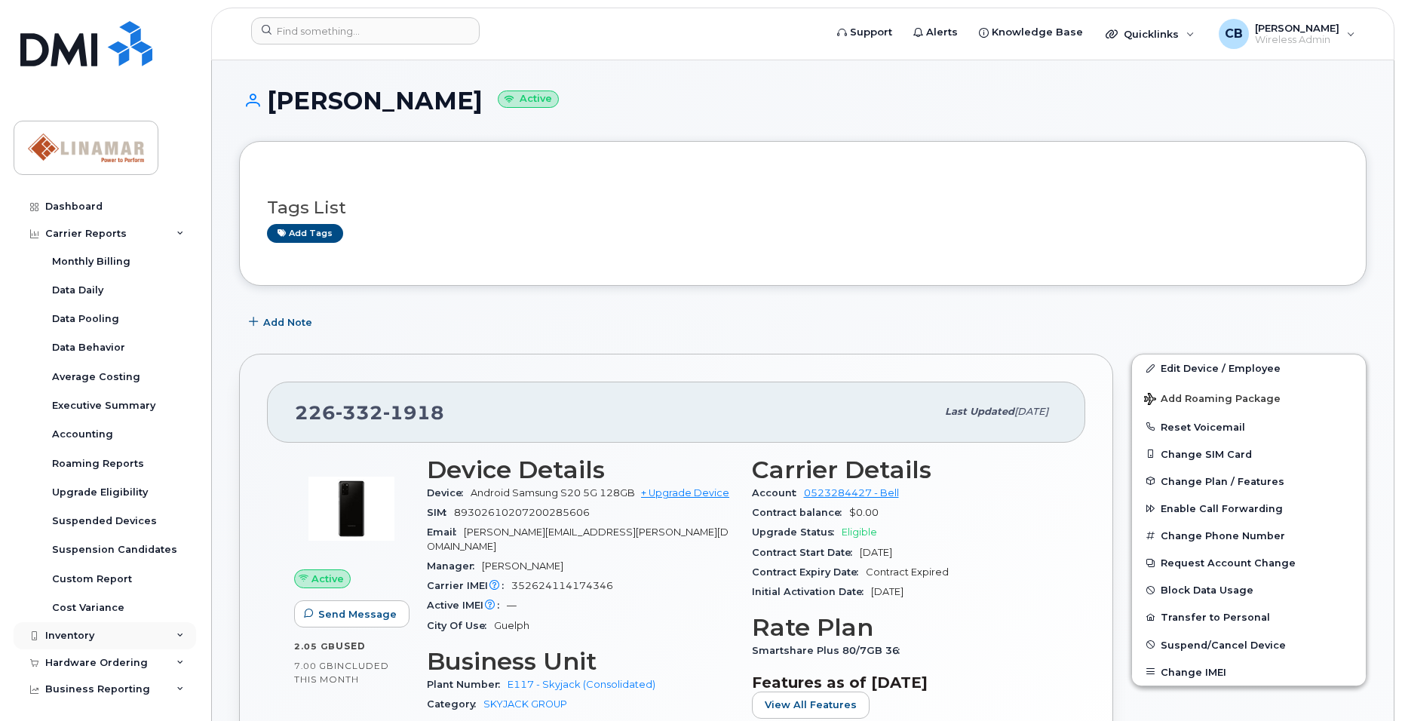
click at [86, 634] on div "Inventory" at bounding box center [69, 636] width 49 height 12
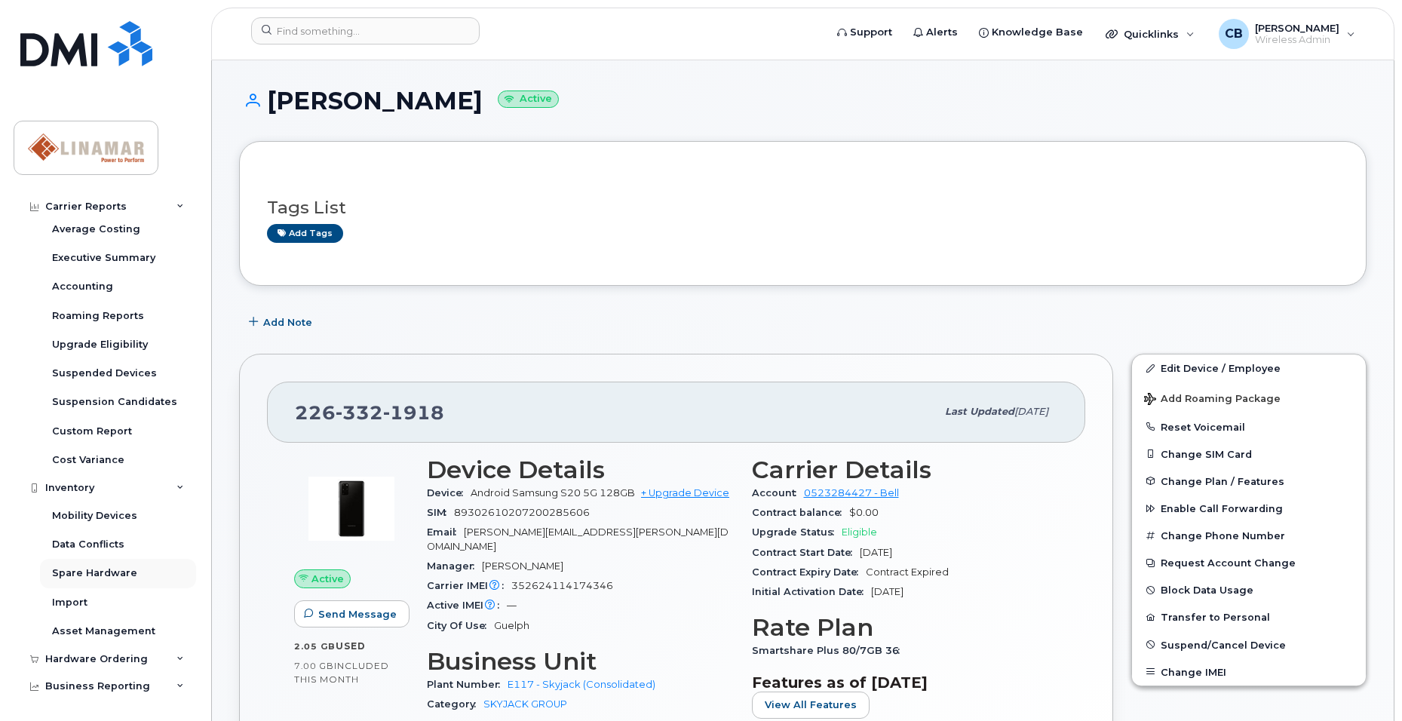
scroll to position [151, 0]
click at [90, 678] on div "Business Reporting" at bounding box center [97, 683] width 105 height 12
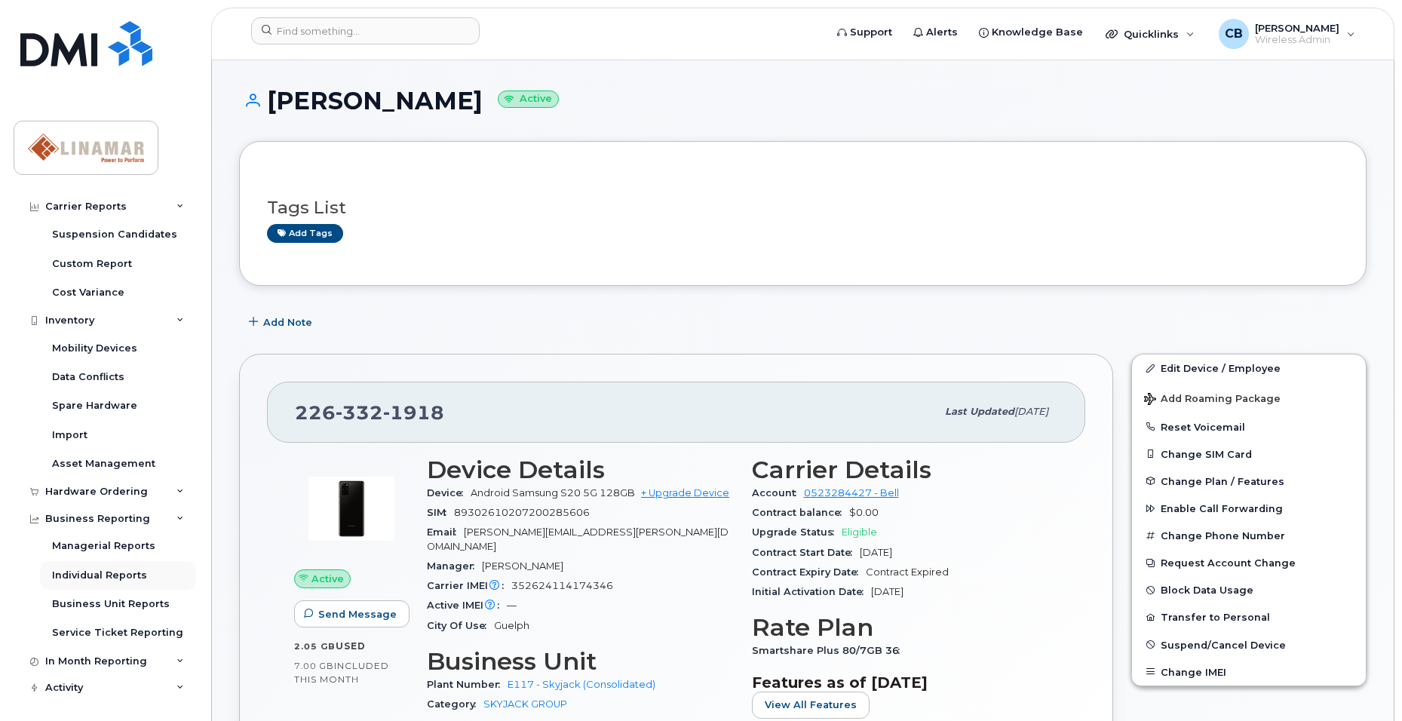
scroll to position [318, 0]
click at [102, 542] on div "Managerial Reports" at bounding box center [103, 544] width 103 height 14
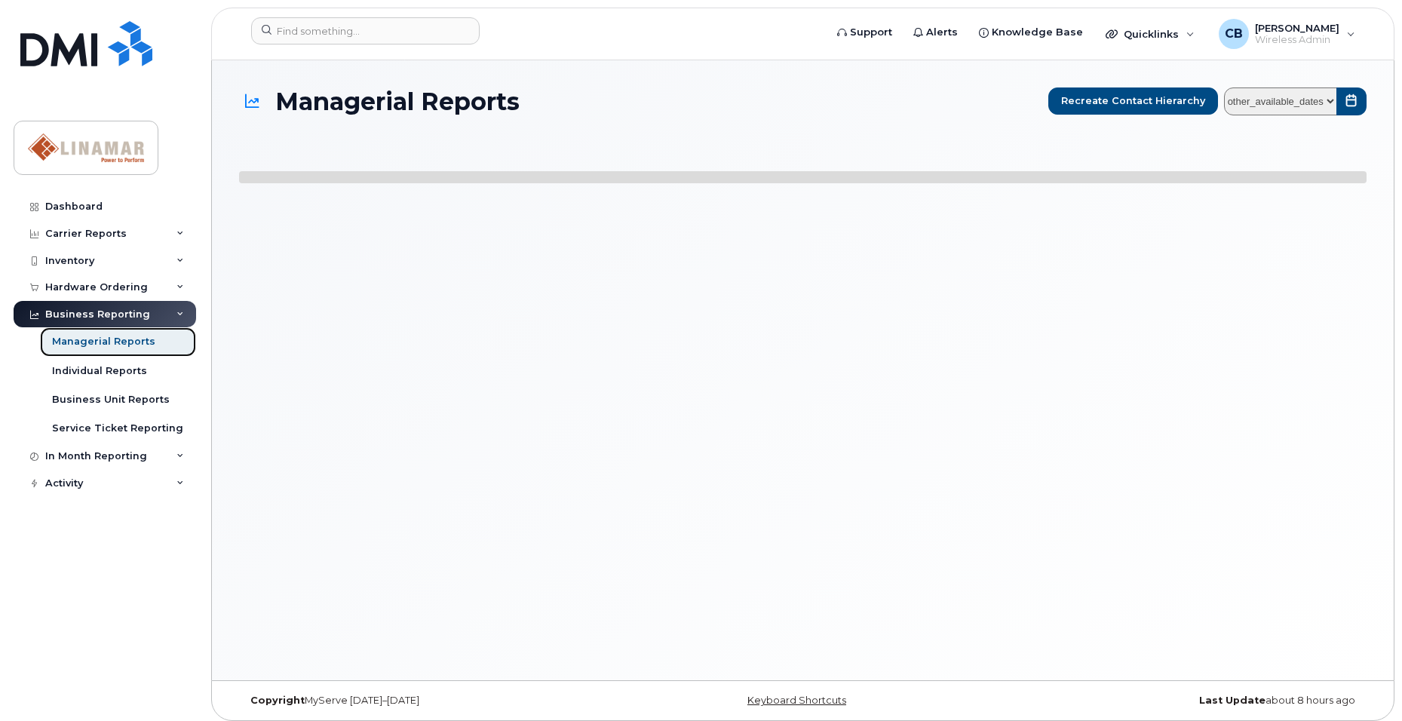
select select
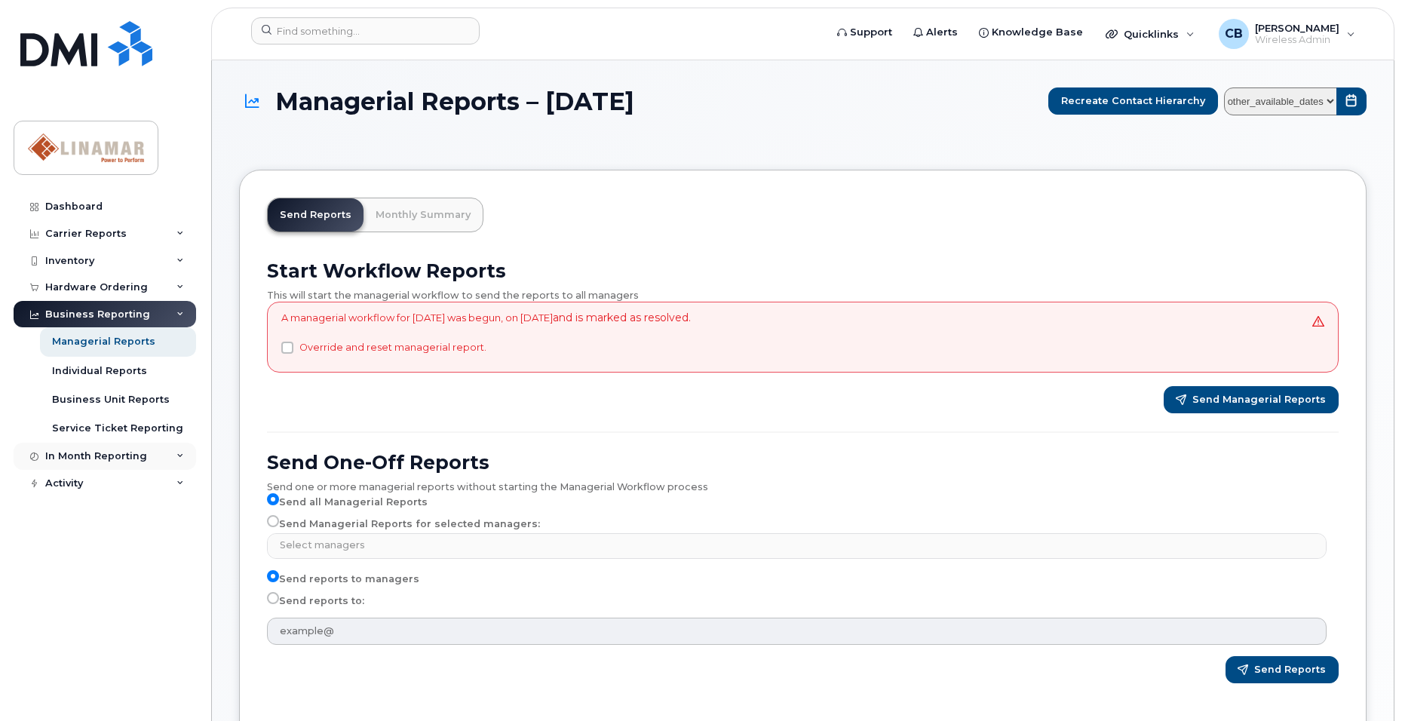
click at [95, 453] on div "In Month Reporting" at bounding box center [96, 456] width 102 height 12
click at [91, 564] on div "Activity" at bounding box center [105, 570] width 183 height 27
click at [65, 260] on div "Inventory" at bounding box center [69, 261] width 49 height 12
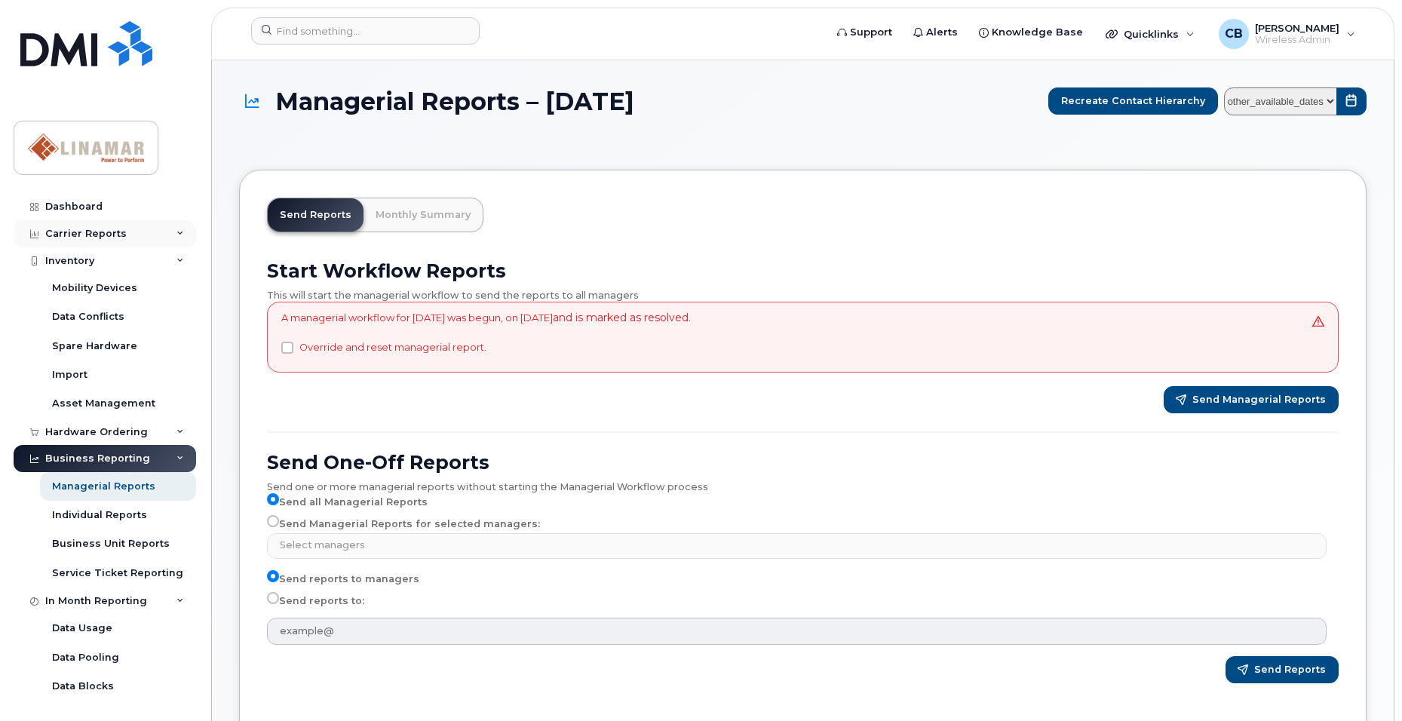
click at [83, 226] on div "Carrier Reports" at bounding box center [105, 233] width 183 height 27
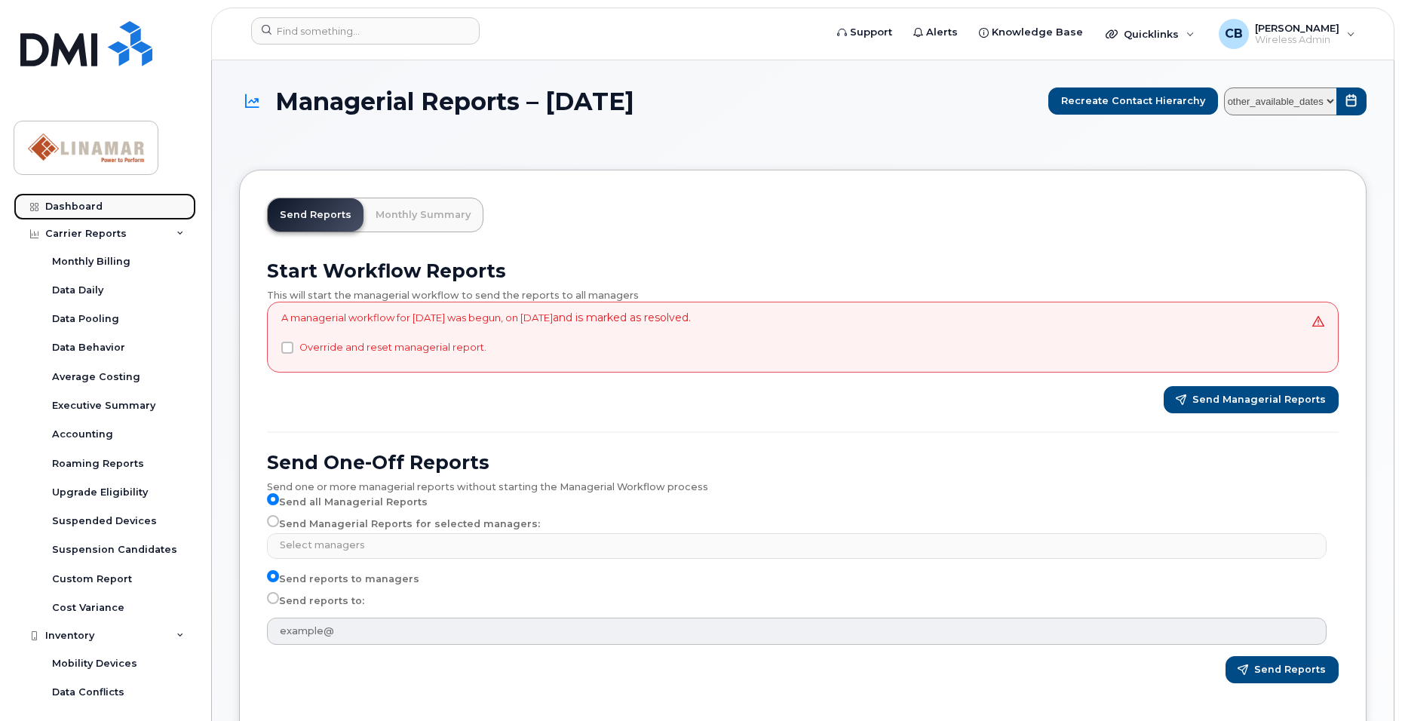
click at [75, 202] on div "Dashboard" at bounding box center [73, 207] width 57 height 12
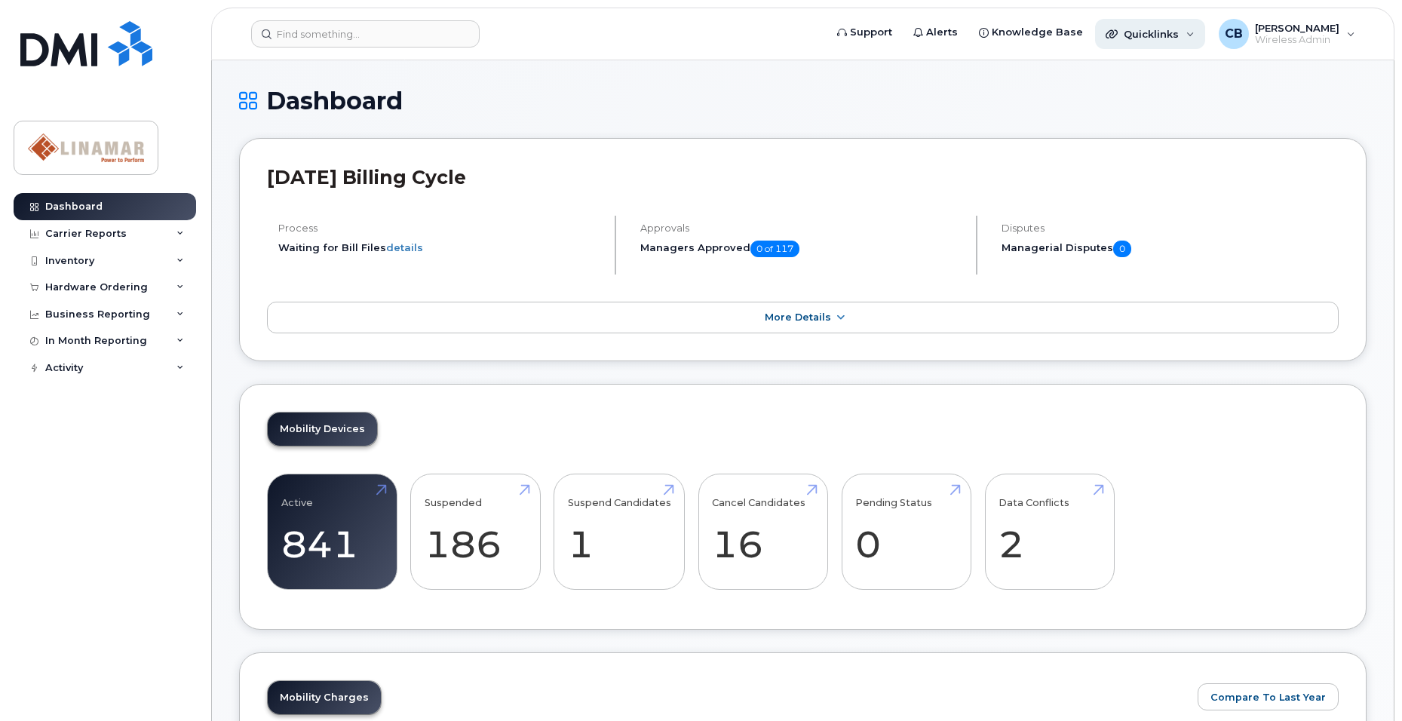
click at [1150, 32] on span "Quicklinks" at bounding box center [1151, 34] width 55 height 12
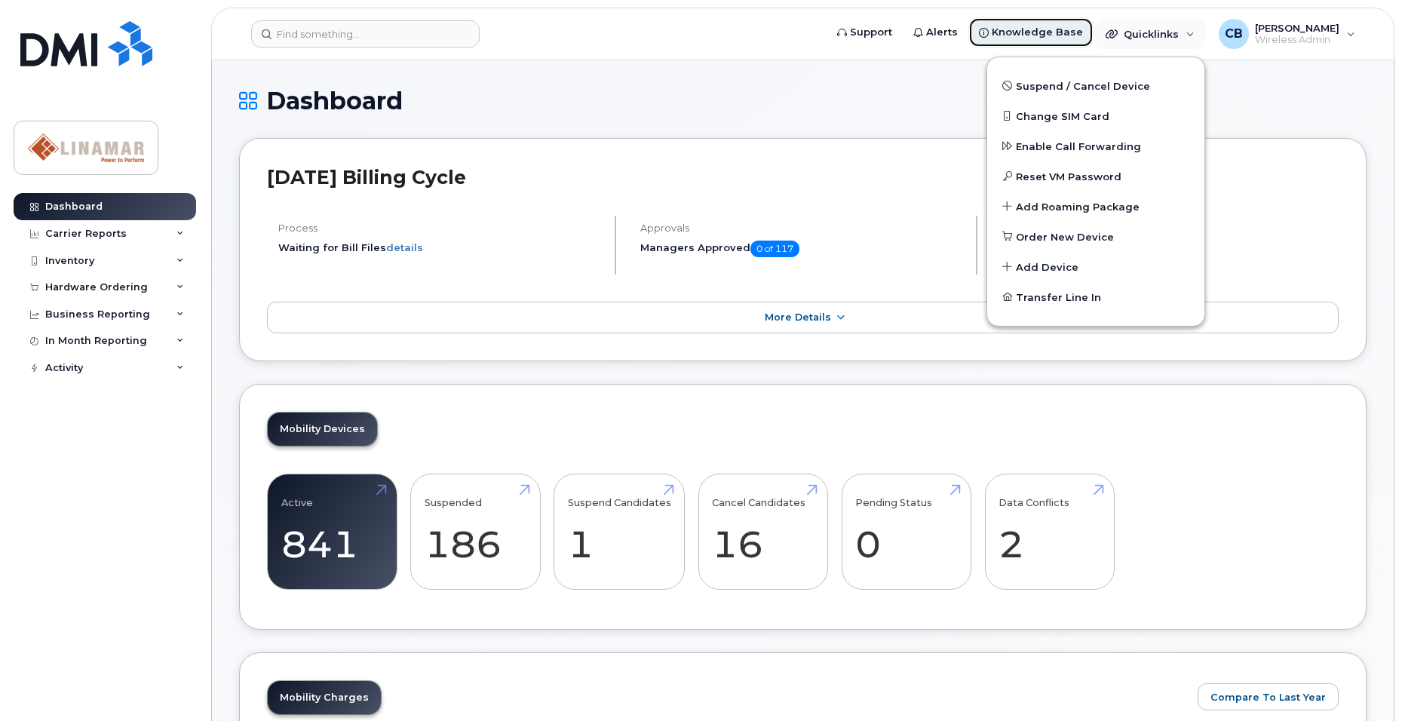
click at [1050, 33] on span "Knowledge Base" at bounding box center [1037, 32] width 91 height 15
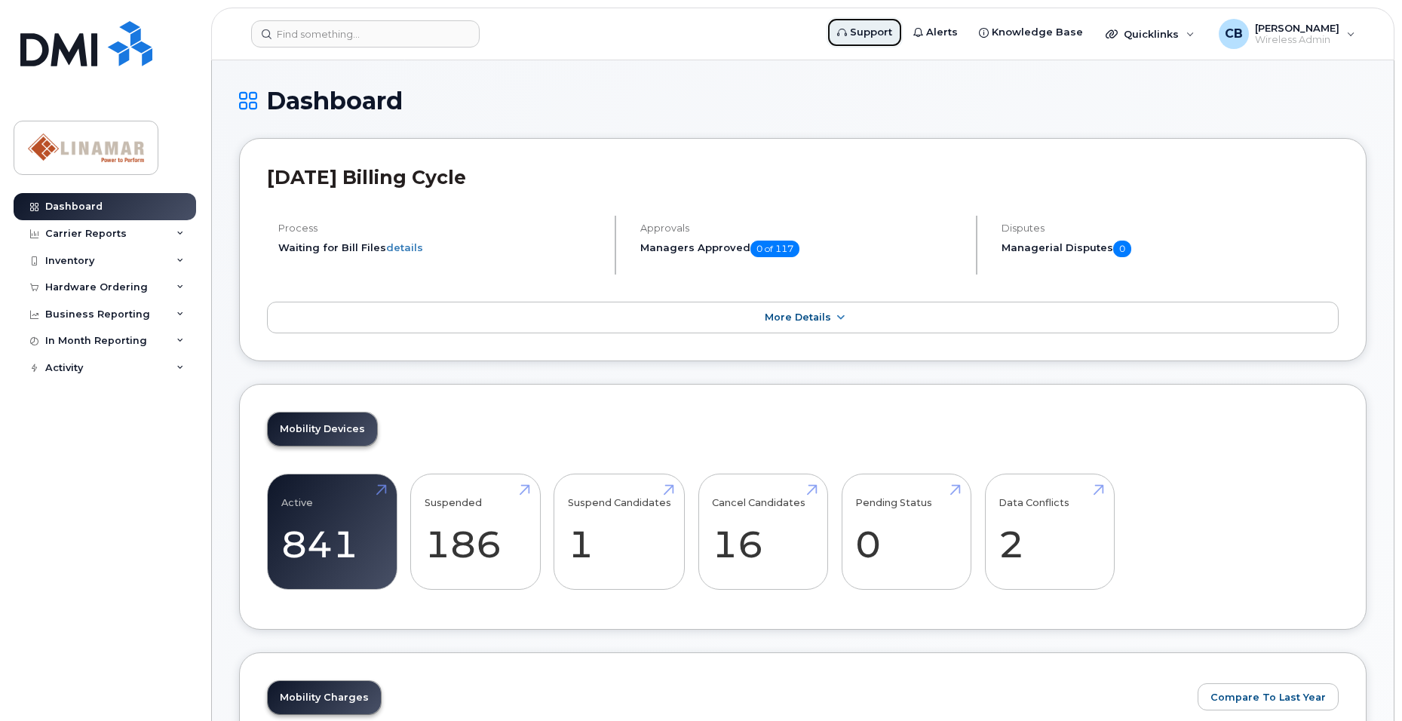
click at [885, 35] on span "Support" at bounding box center [871, 32] width 42 height 15
click at [587, 110] on h1 "Dashboard" at bounding box center [803, 101] width 1128 height 26
drag, startPoint x: 667, startPoint y: 240, endPoint x: 719, endPoint y: 251, distance: 53.3
click at [667, 241] on div "Approvals Managers Approved 0 of 117" at bounding box center [803, 245] width 349 height 59
click at [797, 318] on span "More Details" at bounding box center [798, 317] width 66 height 11
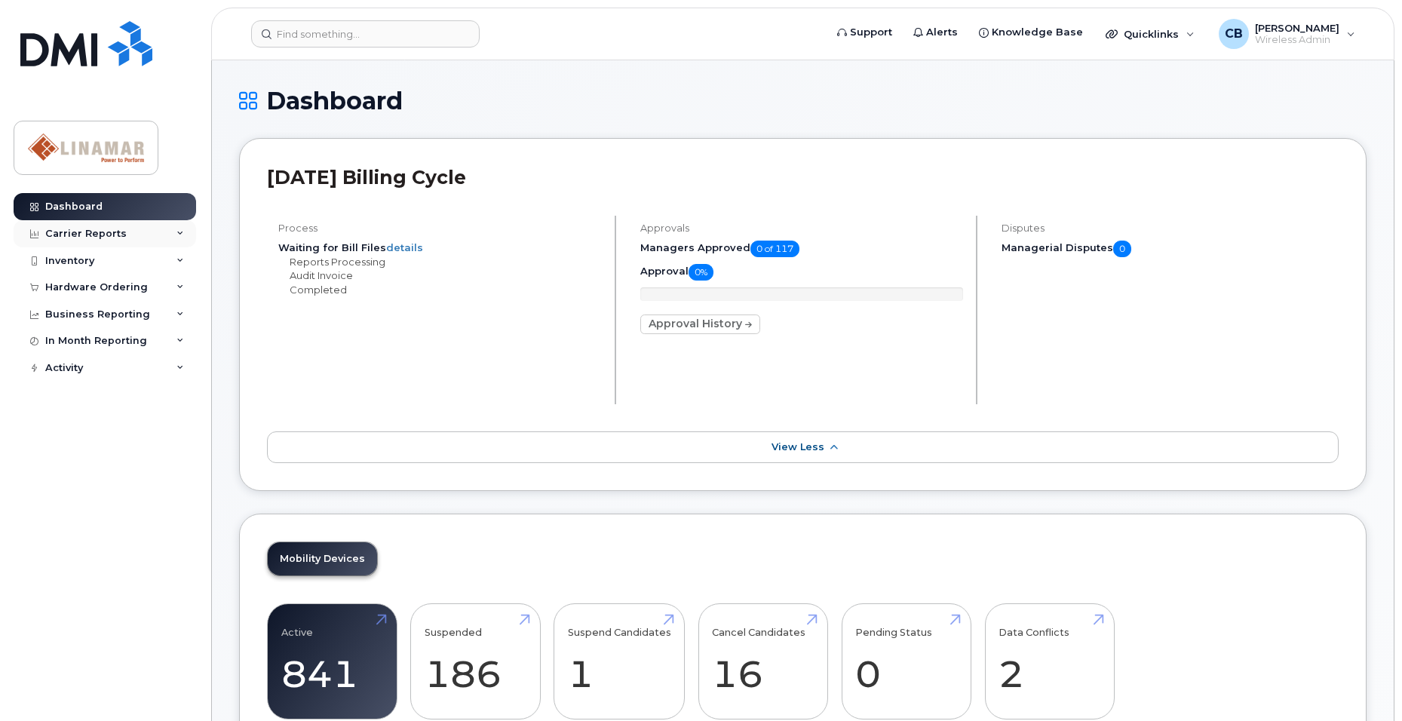
click at [80, 232] on div "Carrier Reports" at bounding box center [85, 234] width 81 height 12
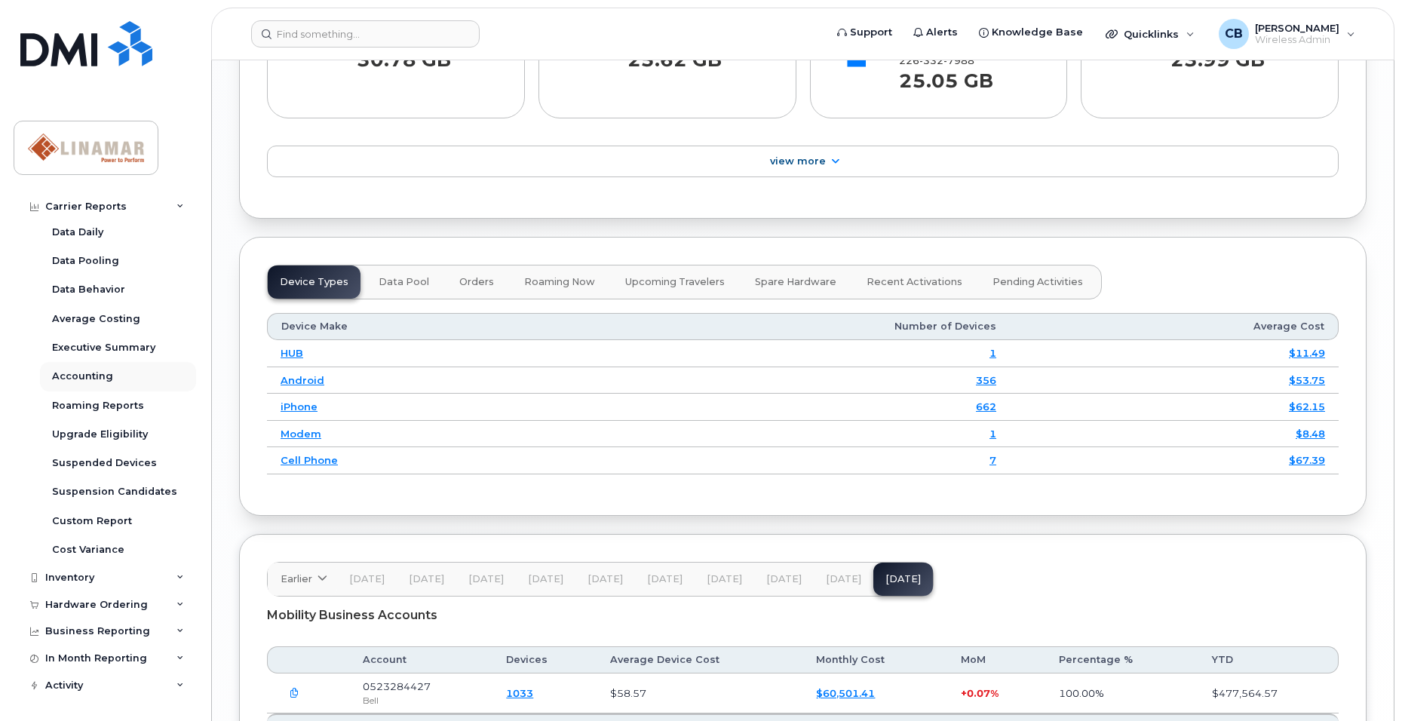
scroll to position [1768, 0]
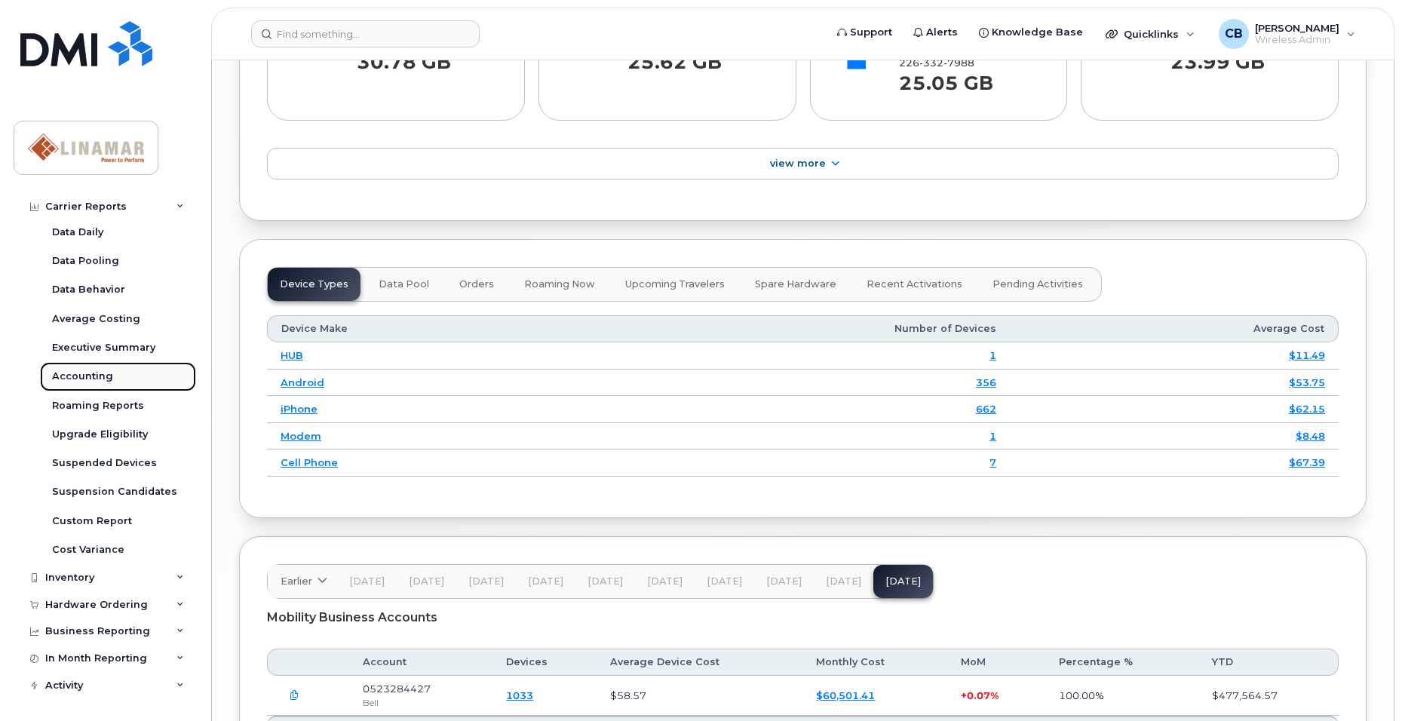
click at [82, 373] on div "Accounting" at bounding box center [82, 377] width 61 height 14
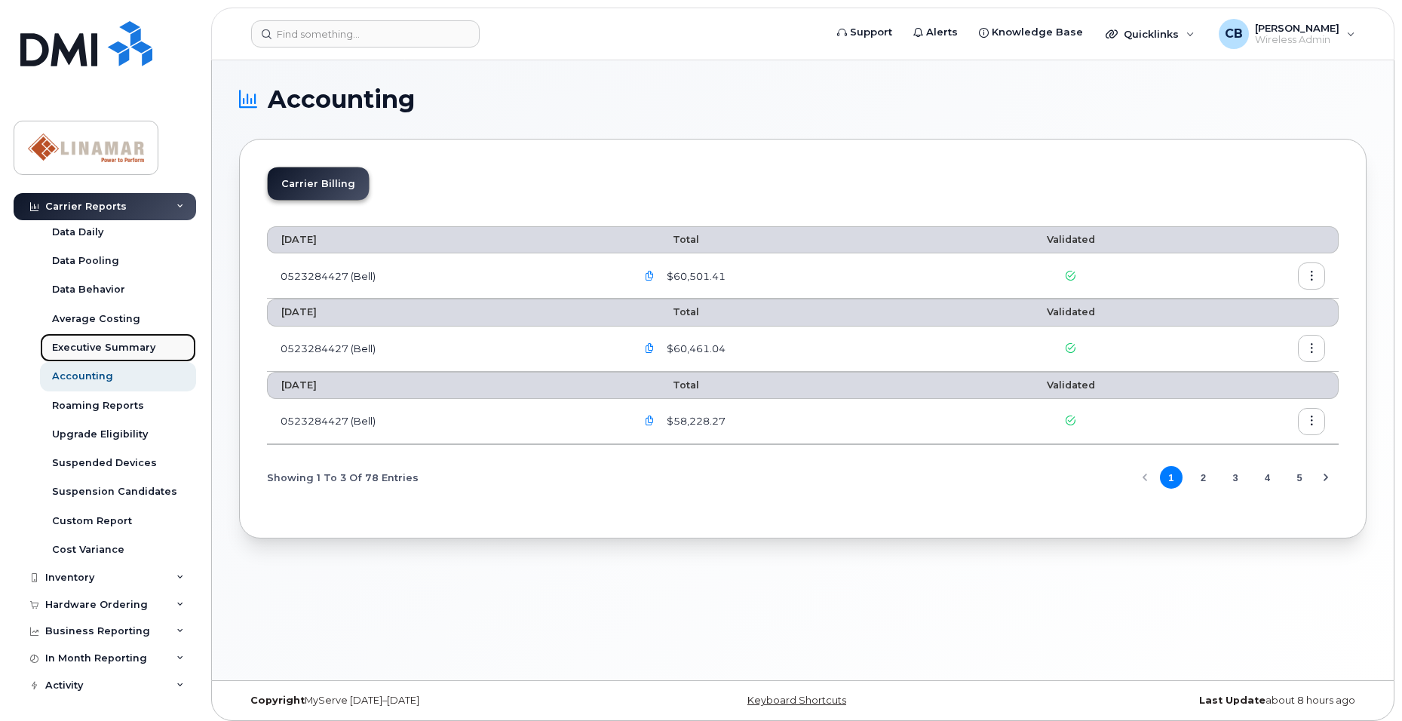
click at [99, 342] on div "Executive Summary" at bounding box center [103, 348] width 103 height 14
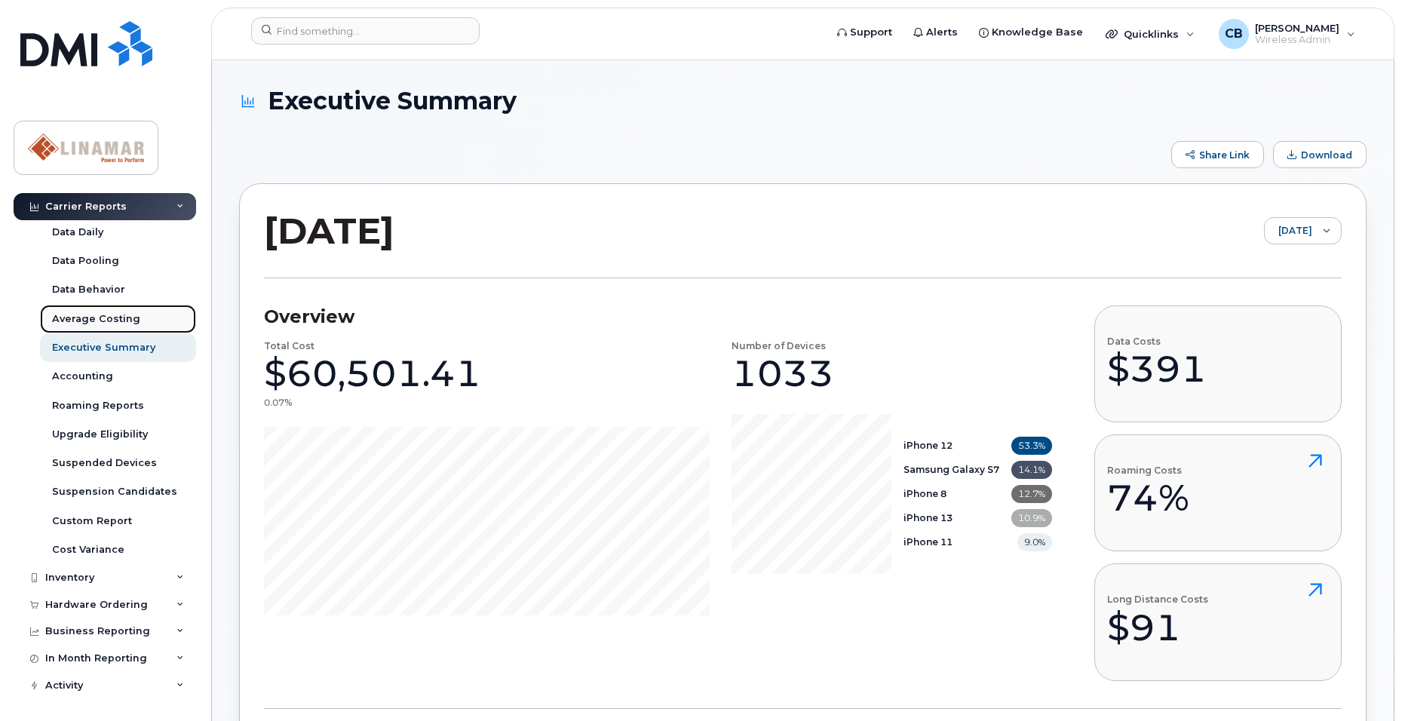
click at [98, 317] on div "Average Costing" at bounding box center [96, 319] width 88 height 14
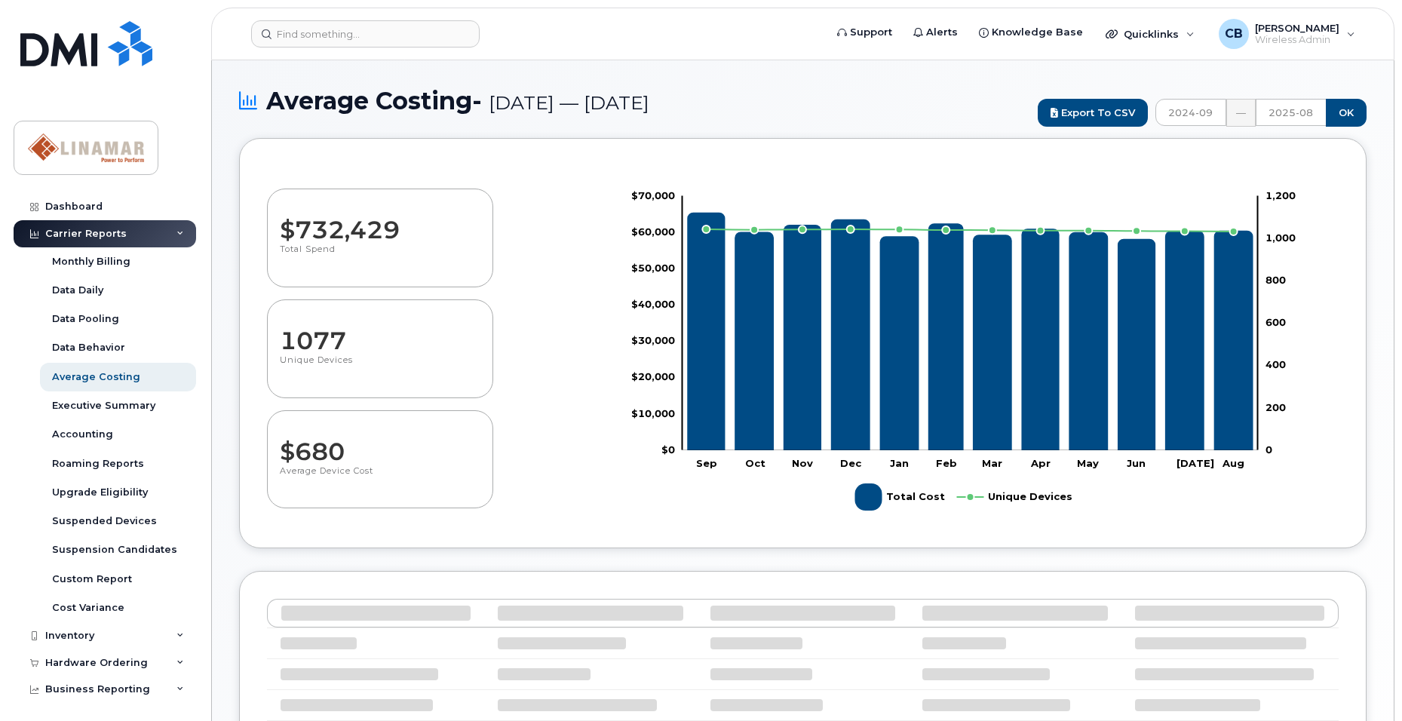
select select "100"
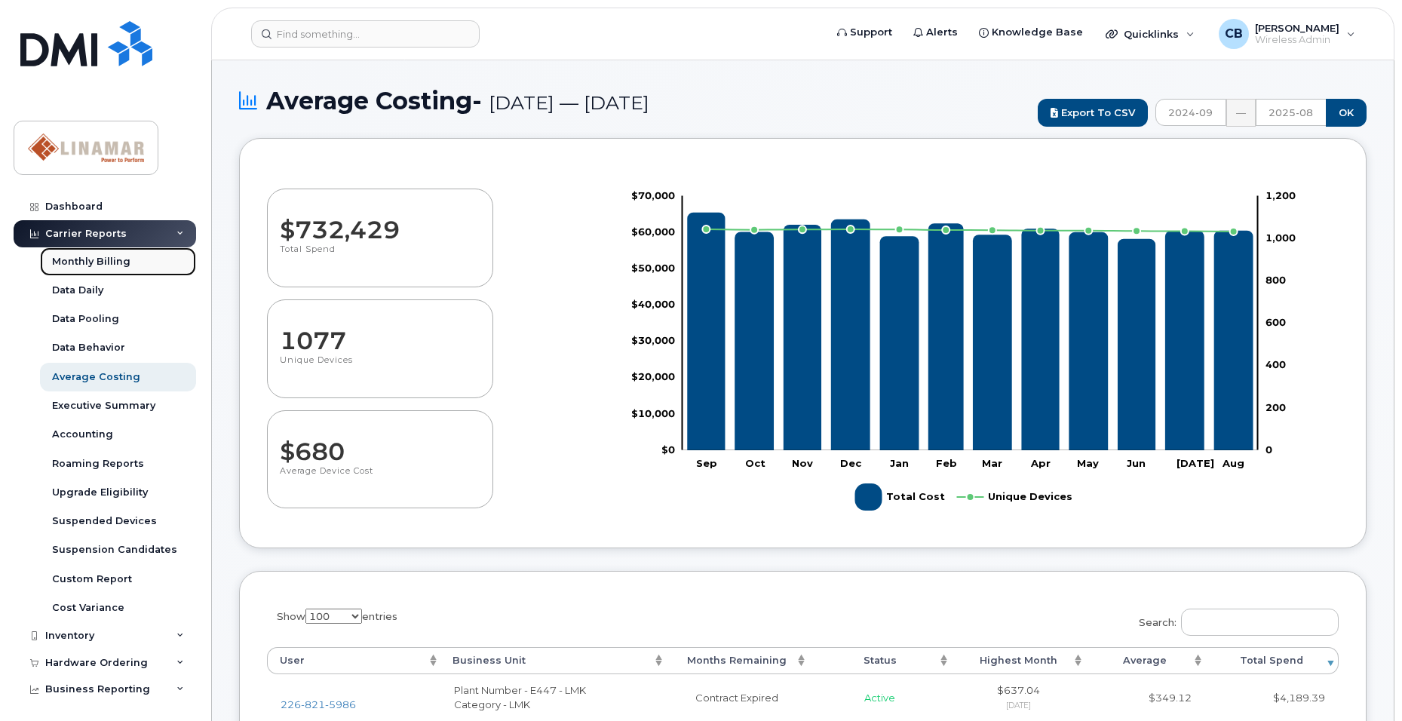
click at [107, 266] on div "Monthly Billing" at bounding box center [91, 262] width 78 height 14
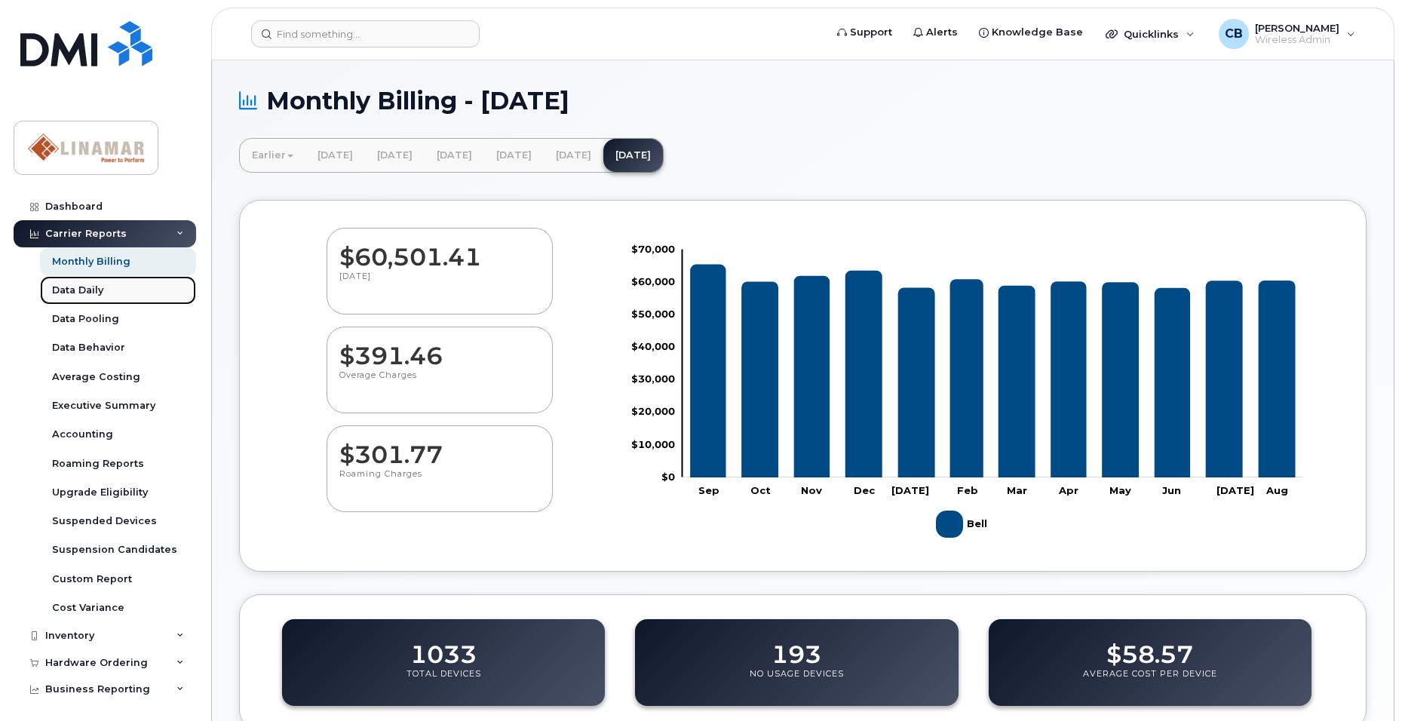
click at [78, 285] on div "Data Daily" at bounding box center [77, 291] width 51 height 14
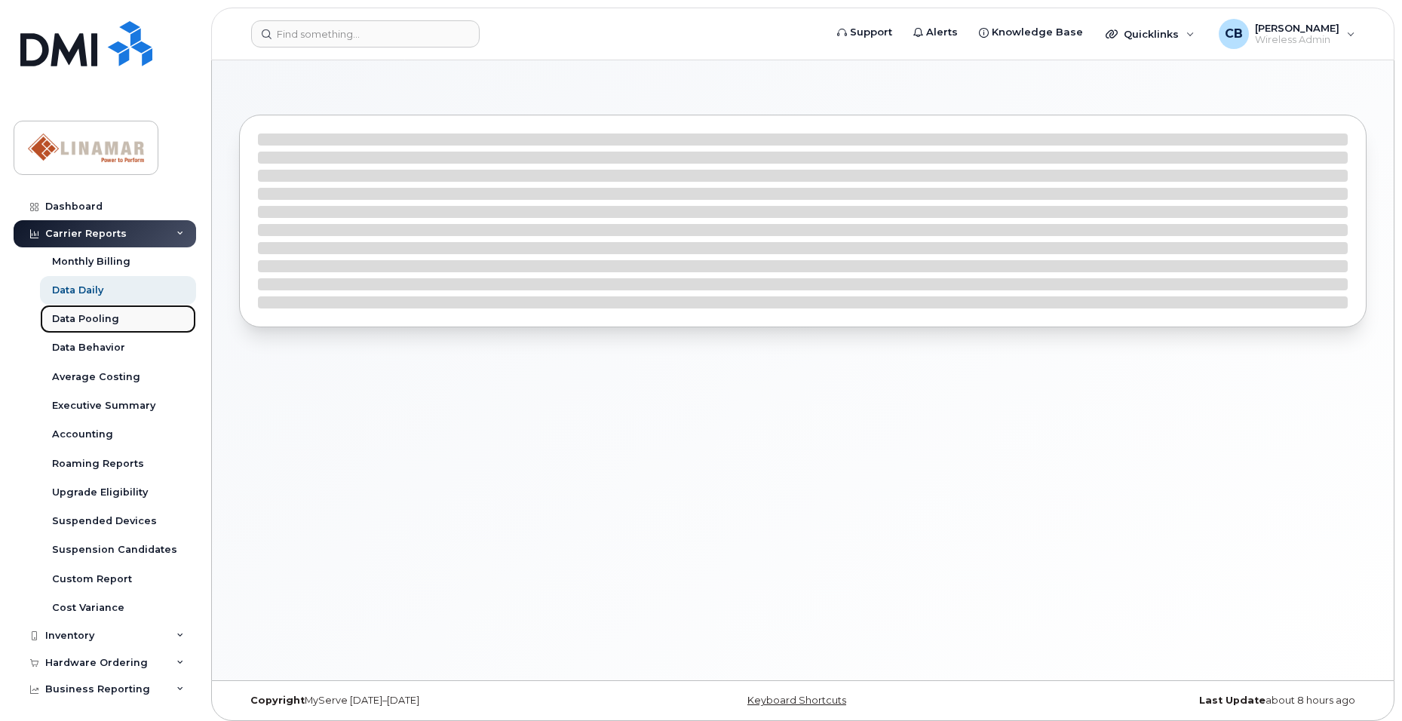
click at [72, 317] on div "Data Pooling" at bounding box center [85, 319] width 67 height 14
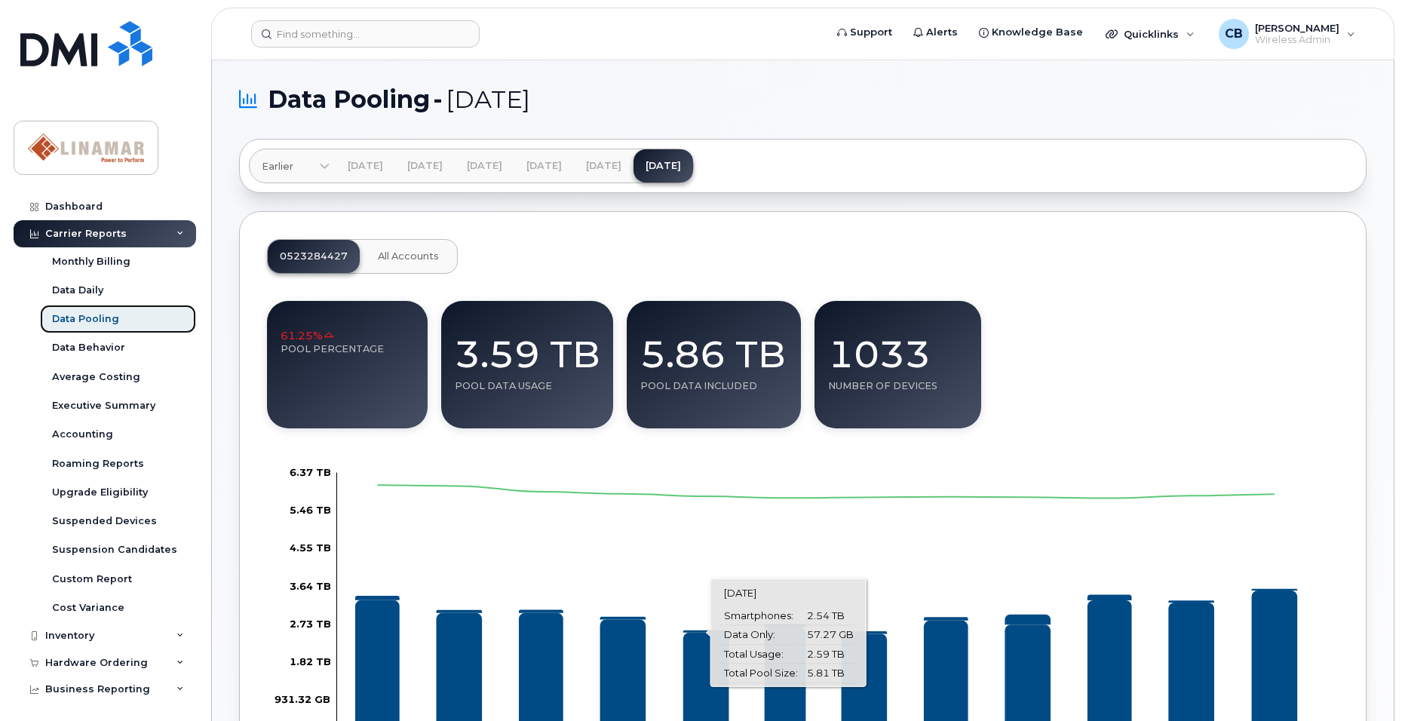
scroll to position [75, 0]
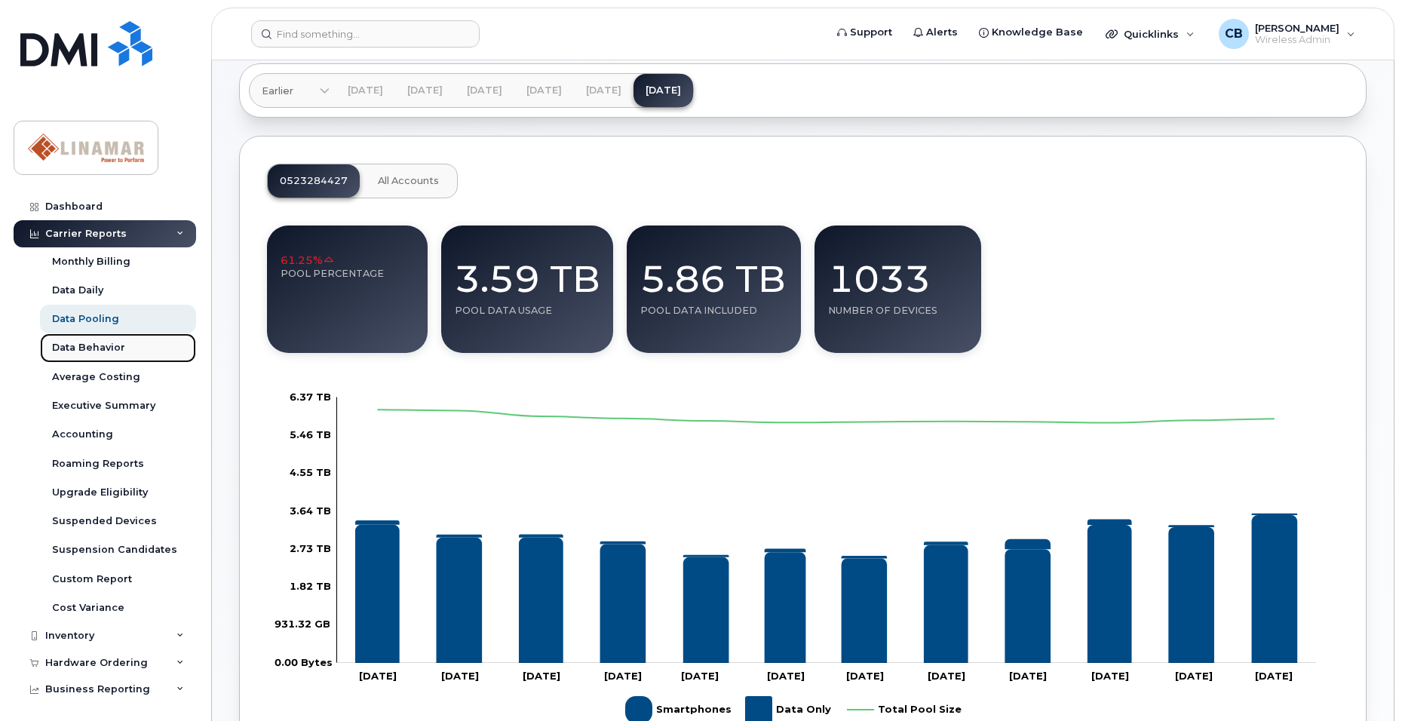
click at [88, 352] on div "Data Behavior" at bounding box center [88, 348] width 73 height 14
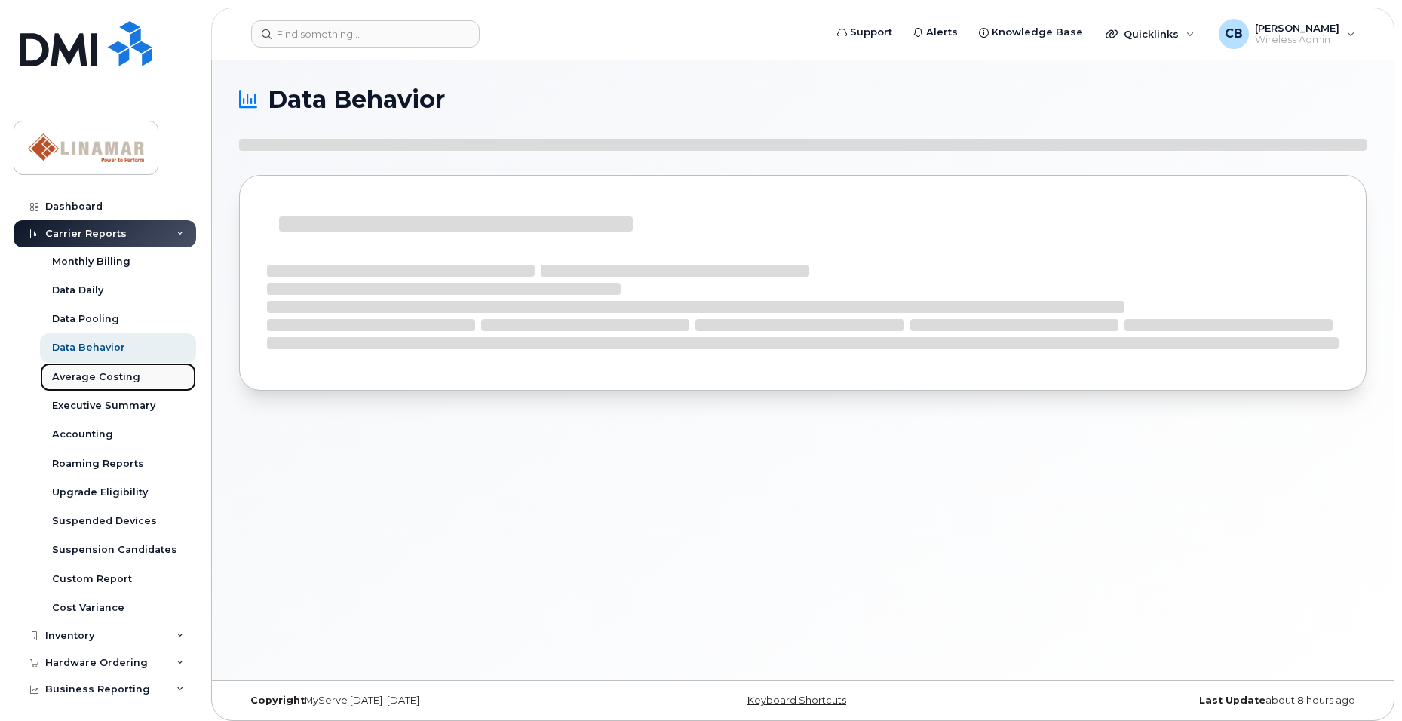
click at [84, 380] on div "Average Costing" at bounding box center [96, 377] width 88 height 14
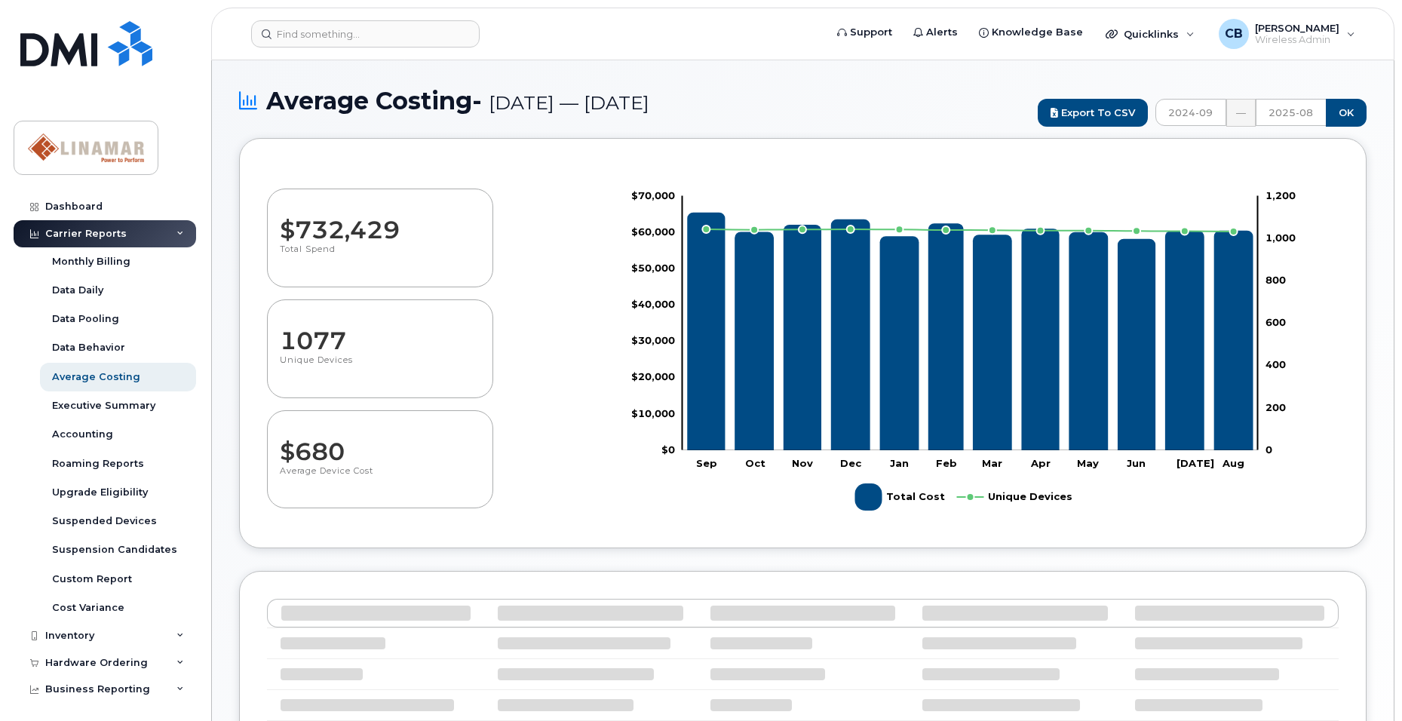
select select "100"
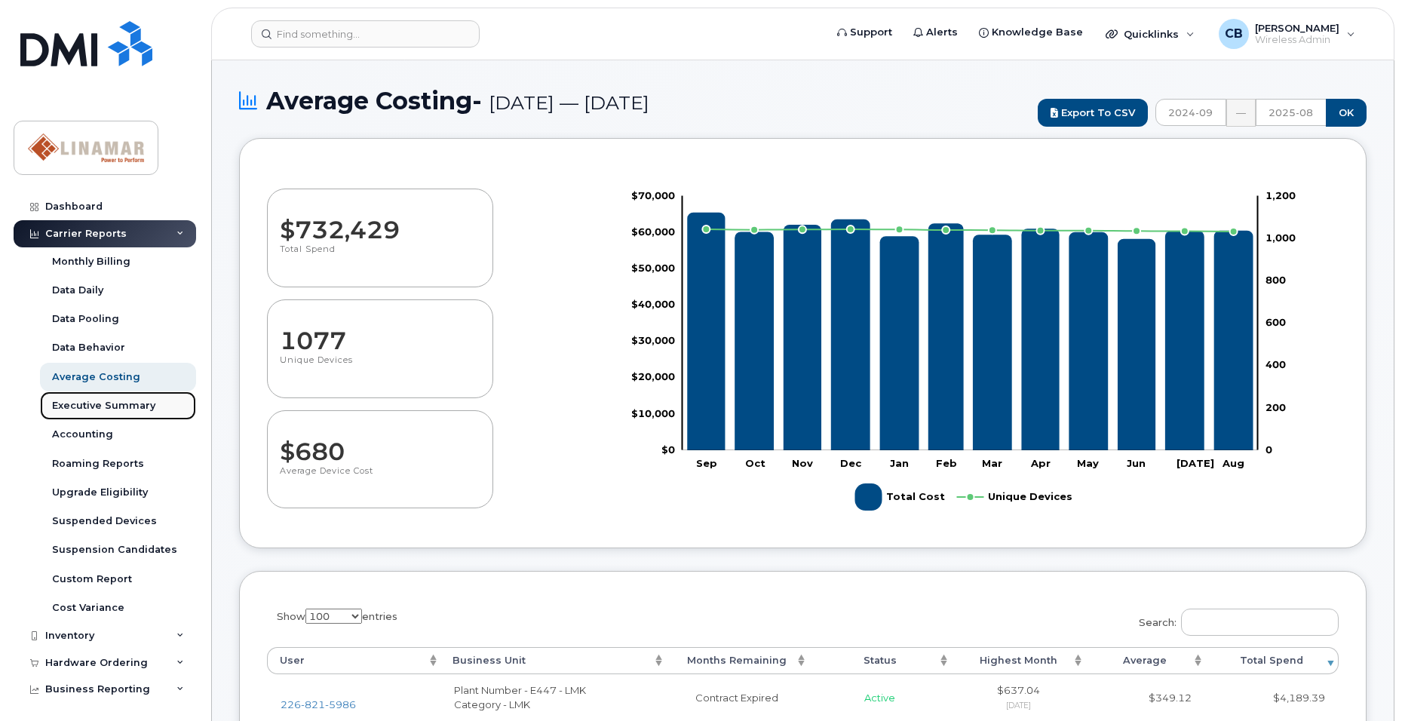
drag, startPoint x: 0, startPoint y: 0, endPoint x: 83, endPoint y: 410, distance: 418.7
click at [83, 410] on div "Executive Summary" at bounding box center [103, 406] width 103 height 14
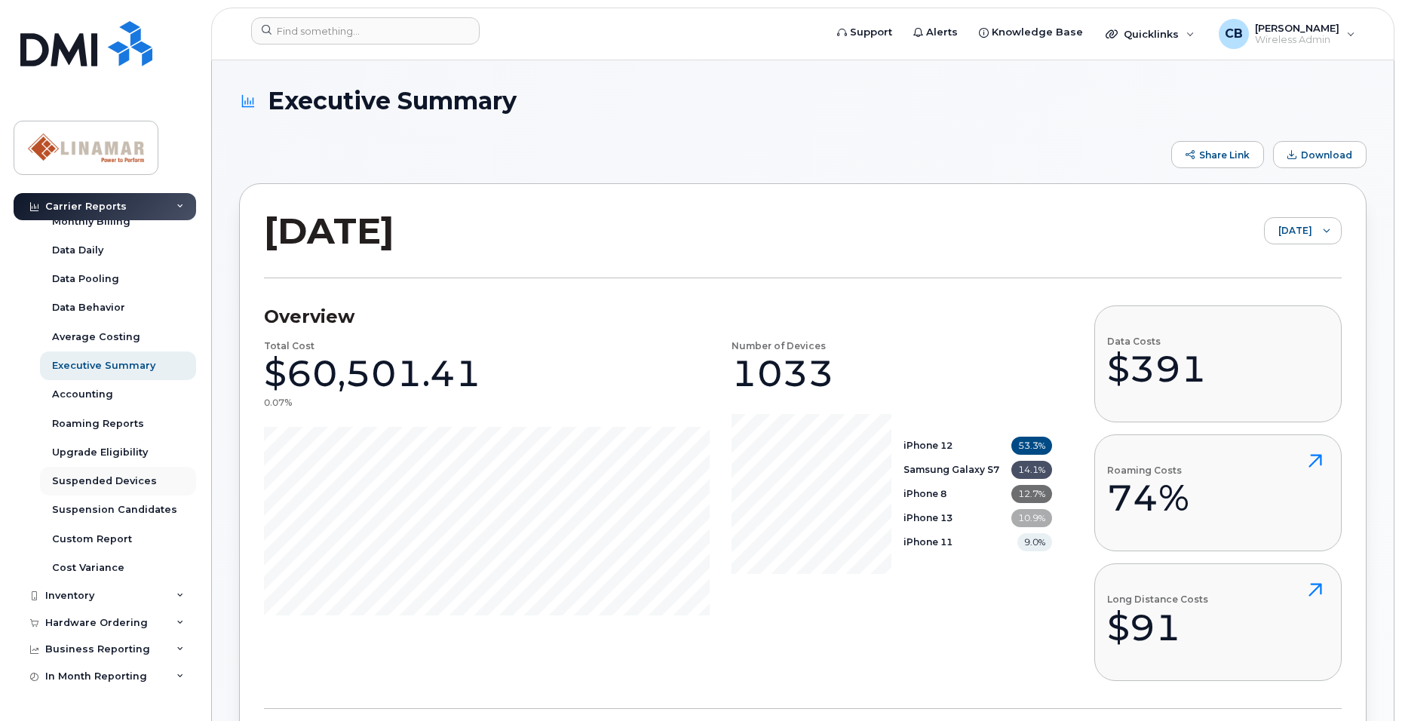
scroll to position [58, 0]
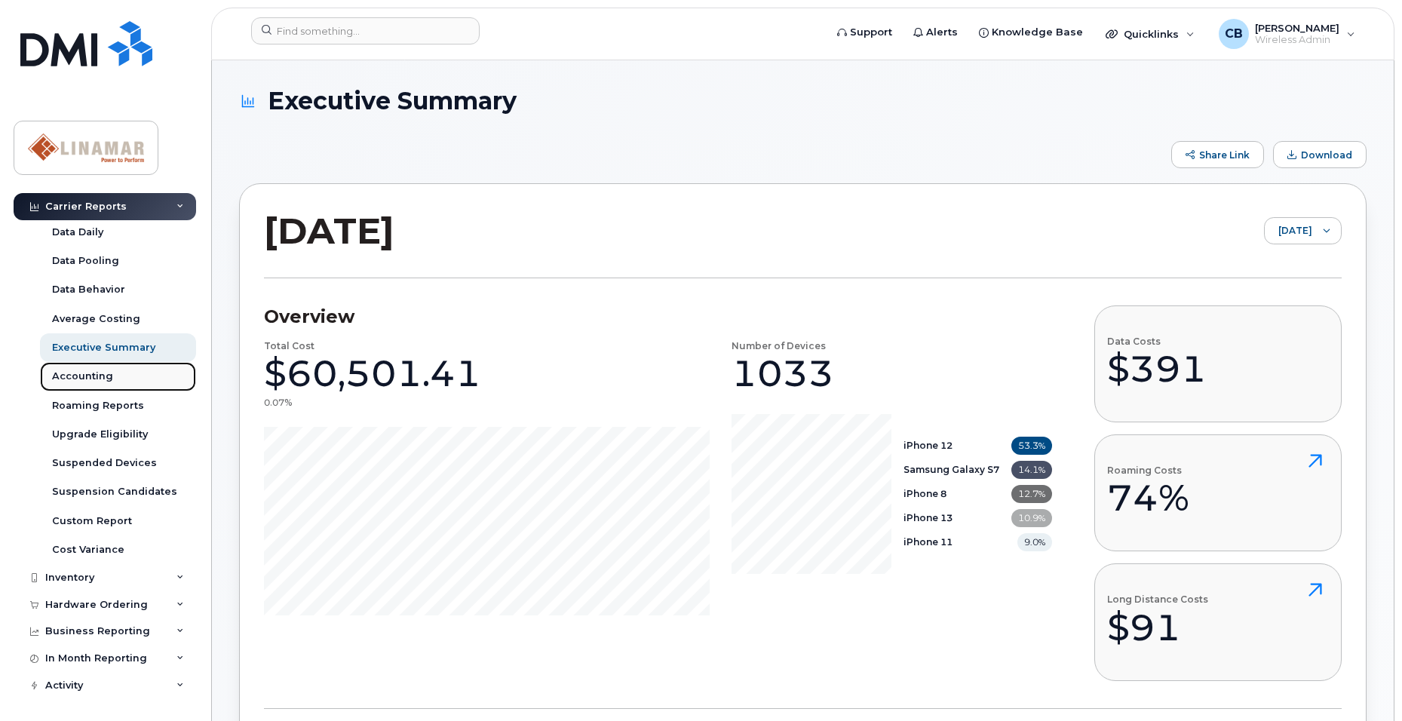
click at [74, 371] on div "Accounting" at bounding box center [82, 377] width 61 height 14
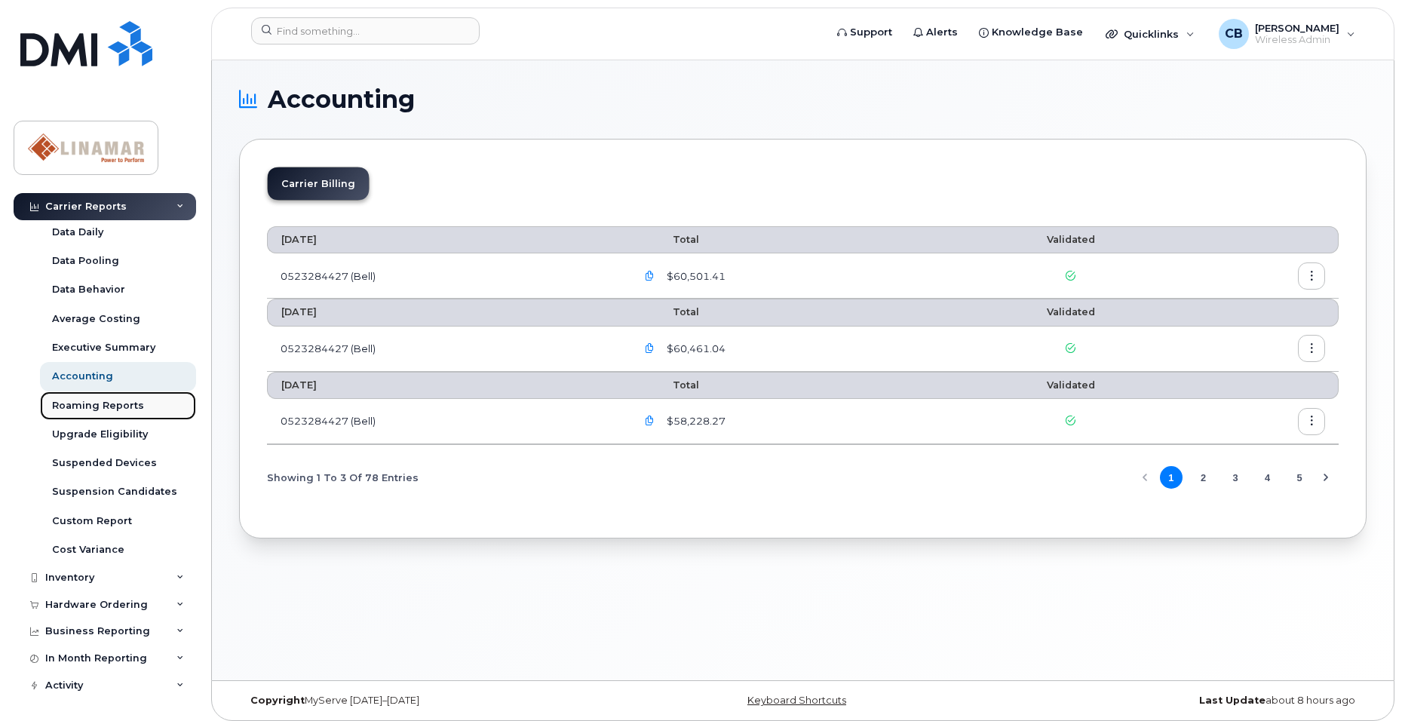
click at [94, 407] on div "Roaming Reports" at bounding box center [98, 406] width 92 height 14
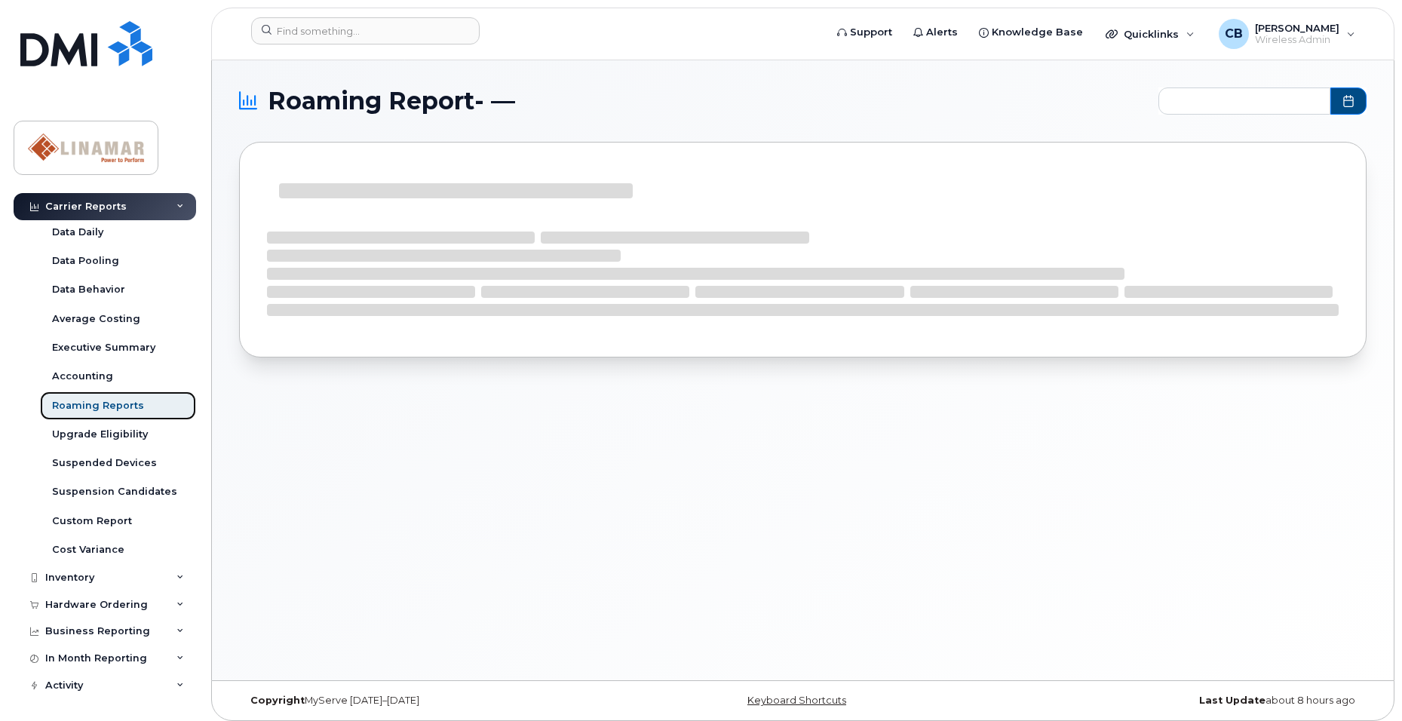
type input "2024-09 - 2025-08"
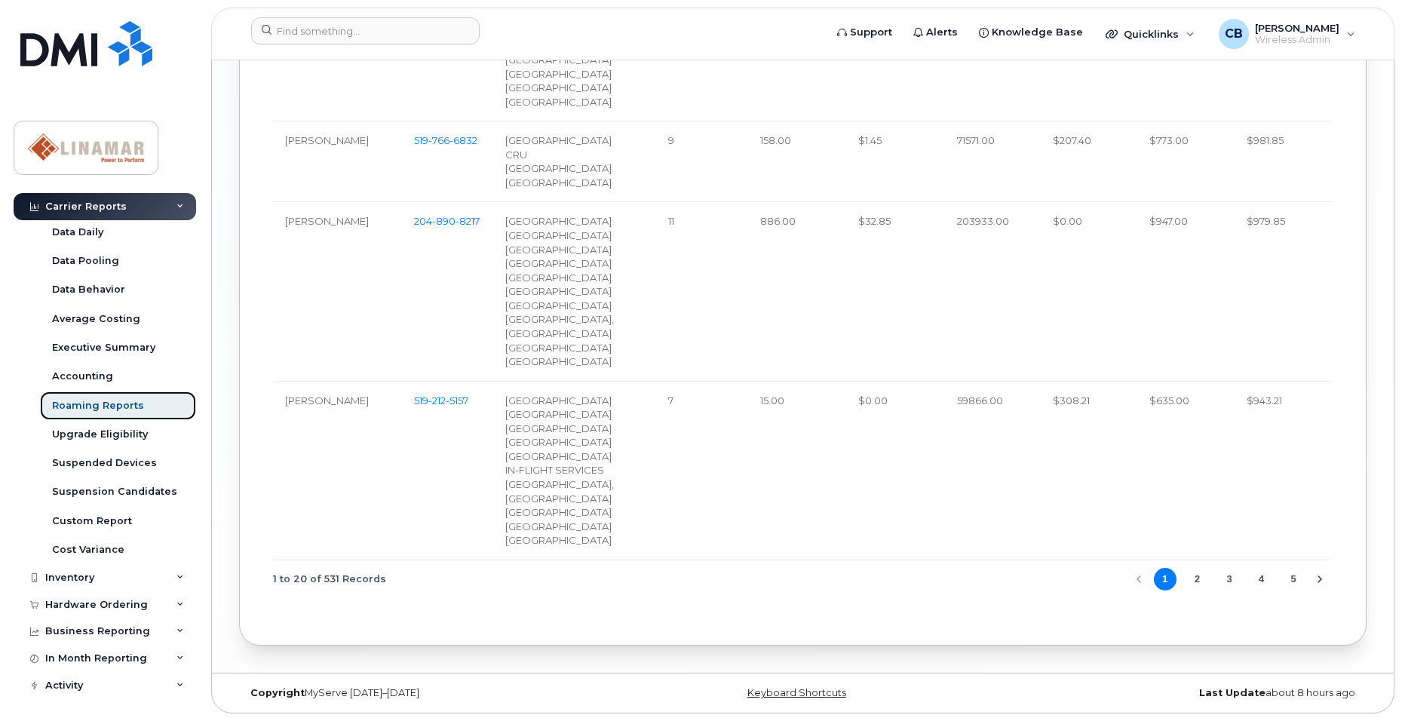
scroll to position [3088, 0]
click at [1198, 574] on button "2" at bounding box center [1197, 579] width 23 height 23
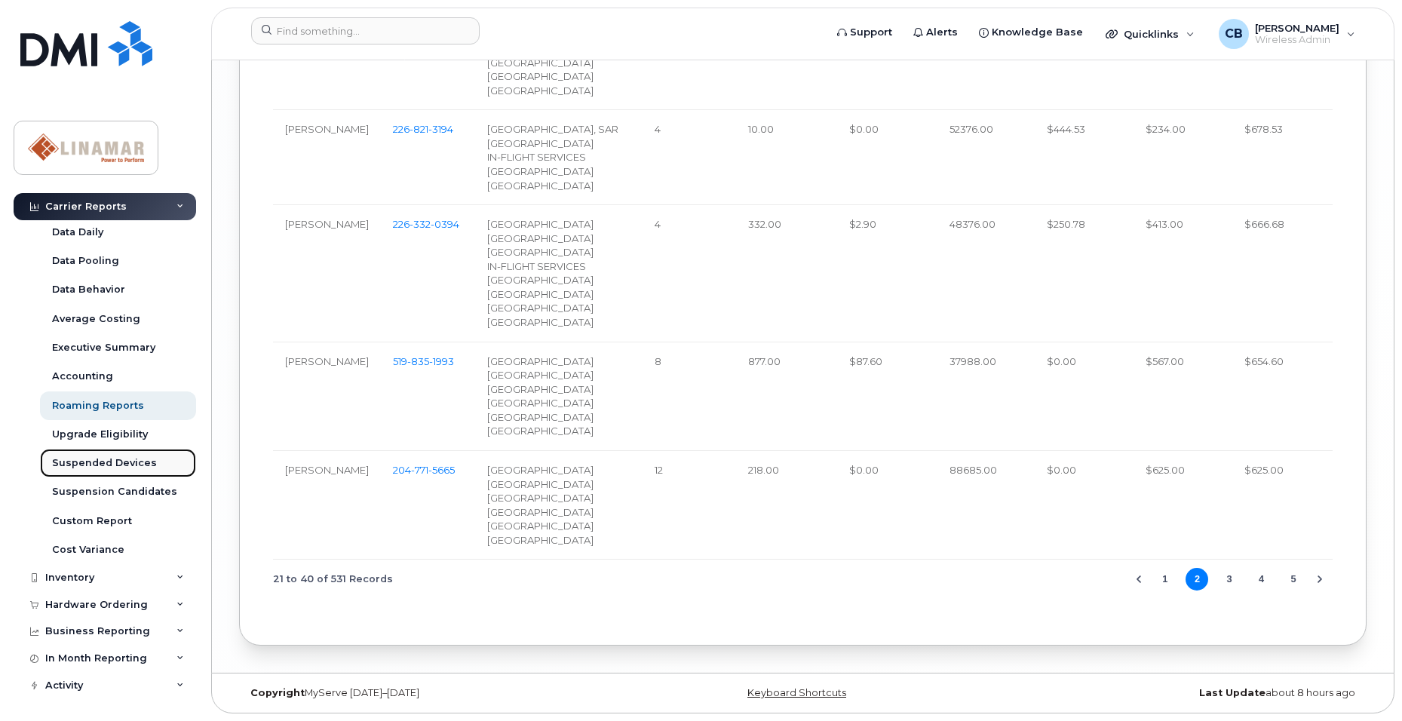
click at [112, 455] on link "Suspended Devices" at bounding box center [118, 463] width 156 height 29
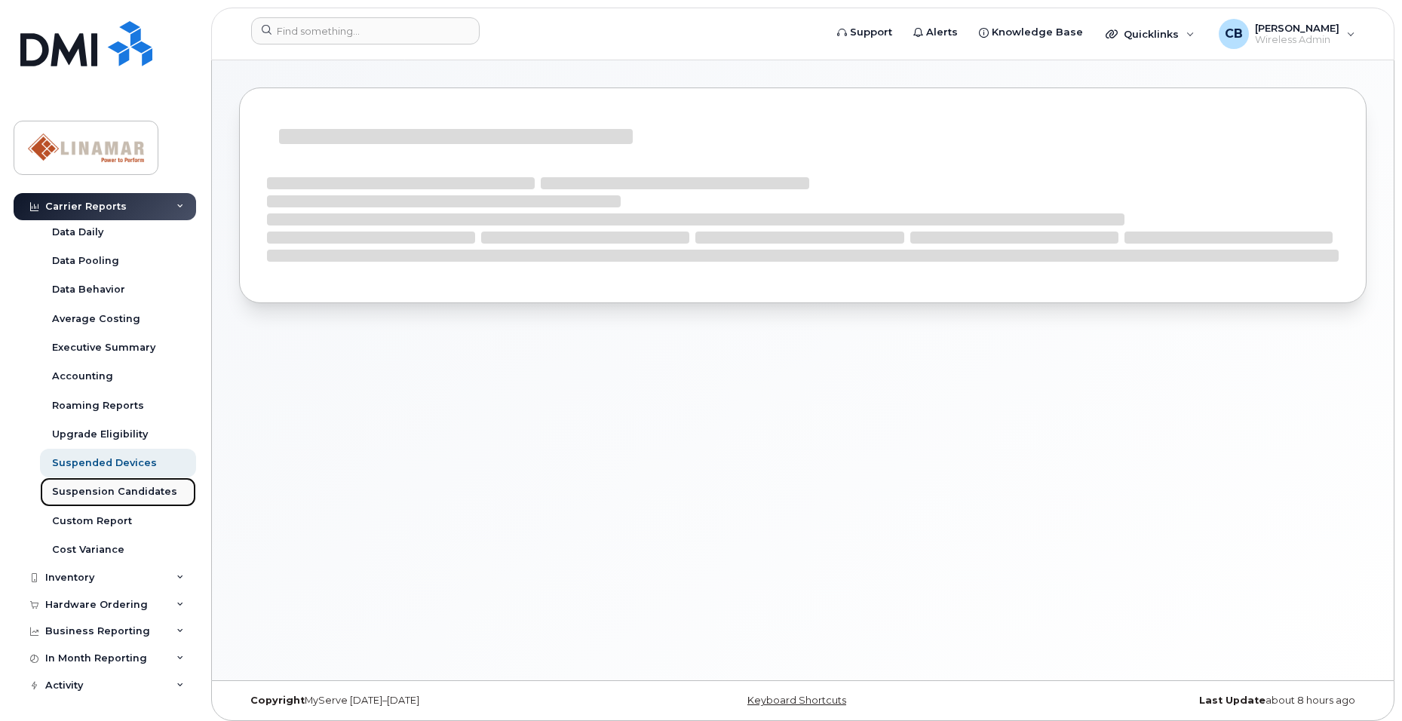
click at [156, 493] on div "Suspension Candidates" at bounding box center [114, 492] width 125 height 14
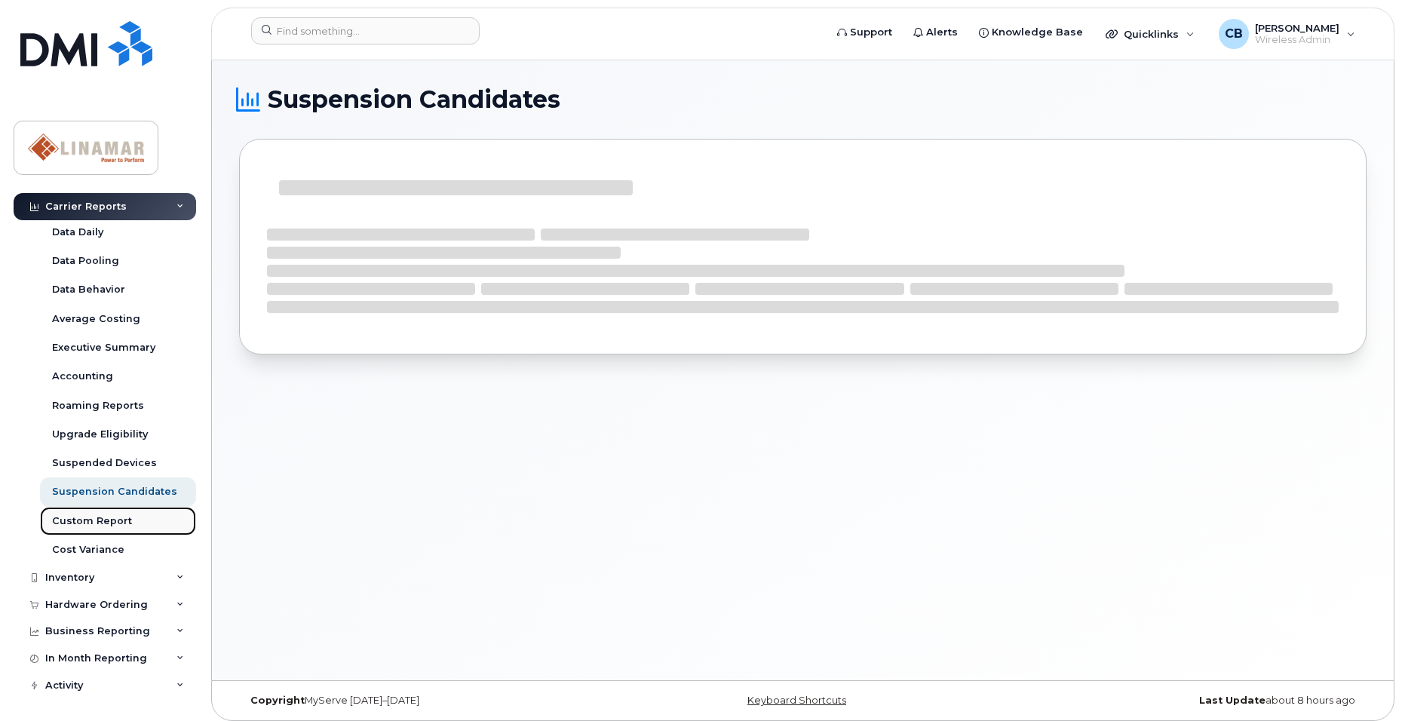
click at [98, 520] on div "Custom Report" at bounding box center [92, 521] width 80 height 14
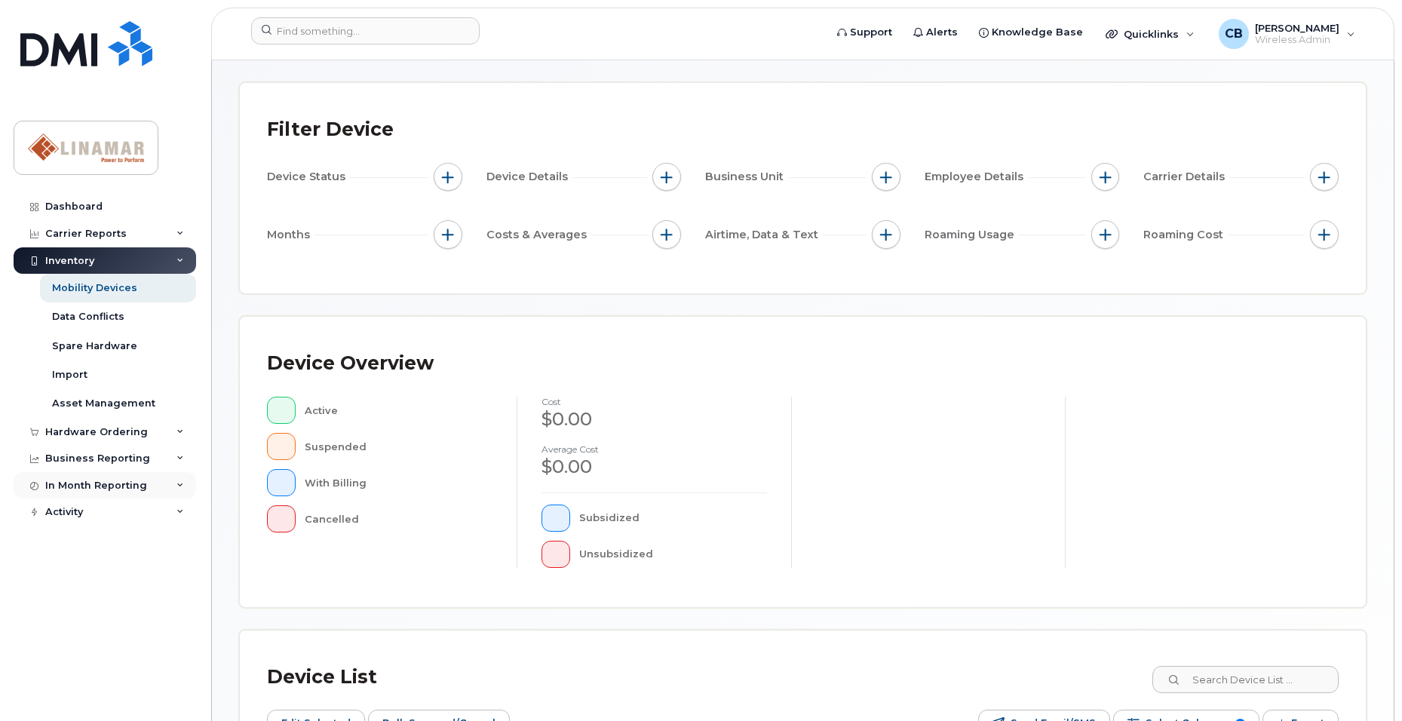
scroll to position [226, 0]
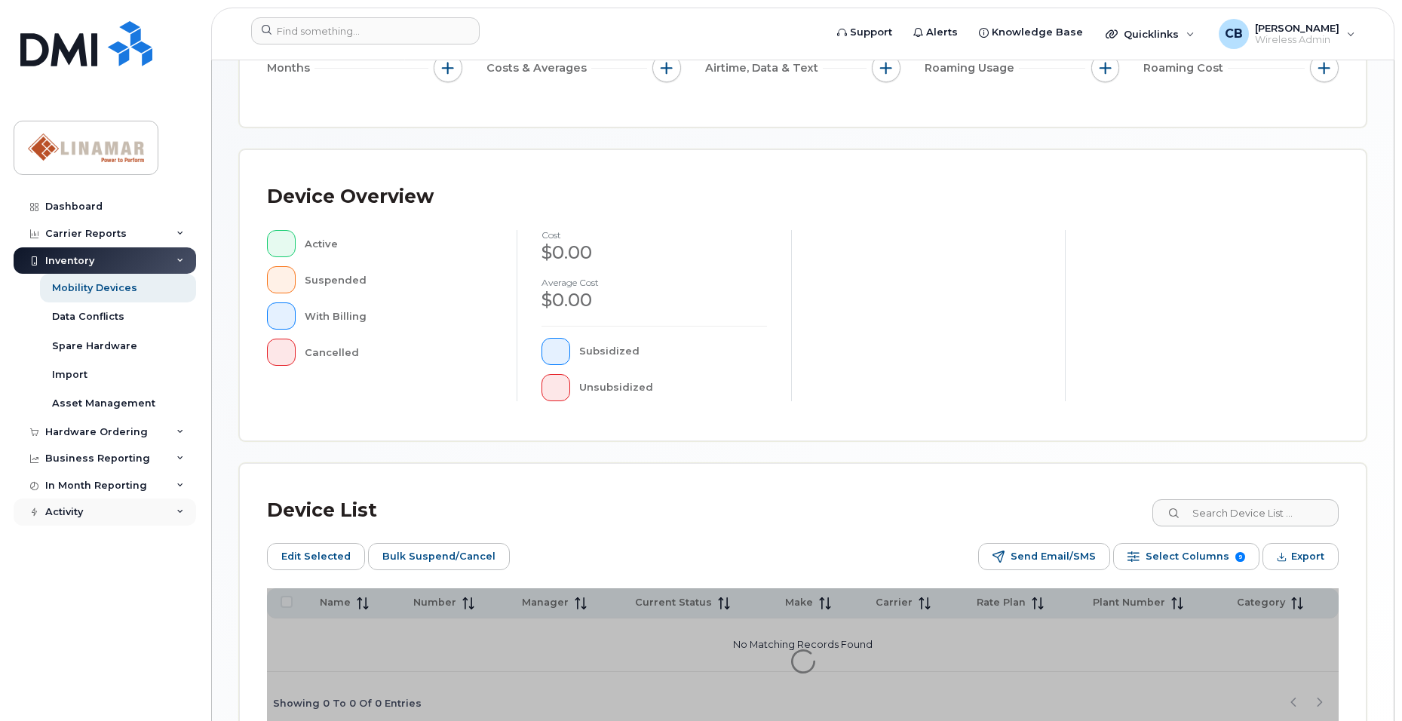
click at [76, 508] on div "Activity" at bounding box center [64, 512] width 38 height 12
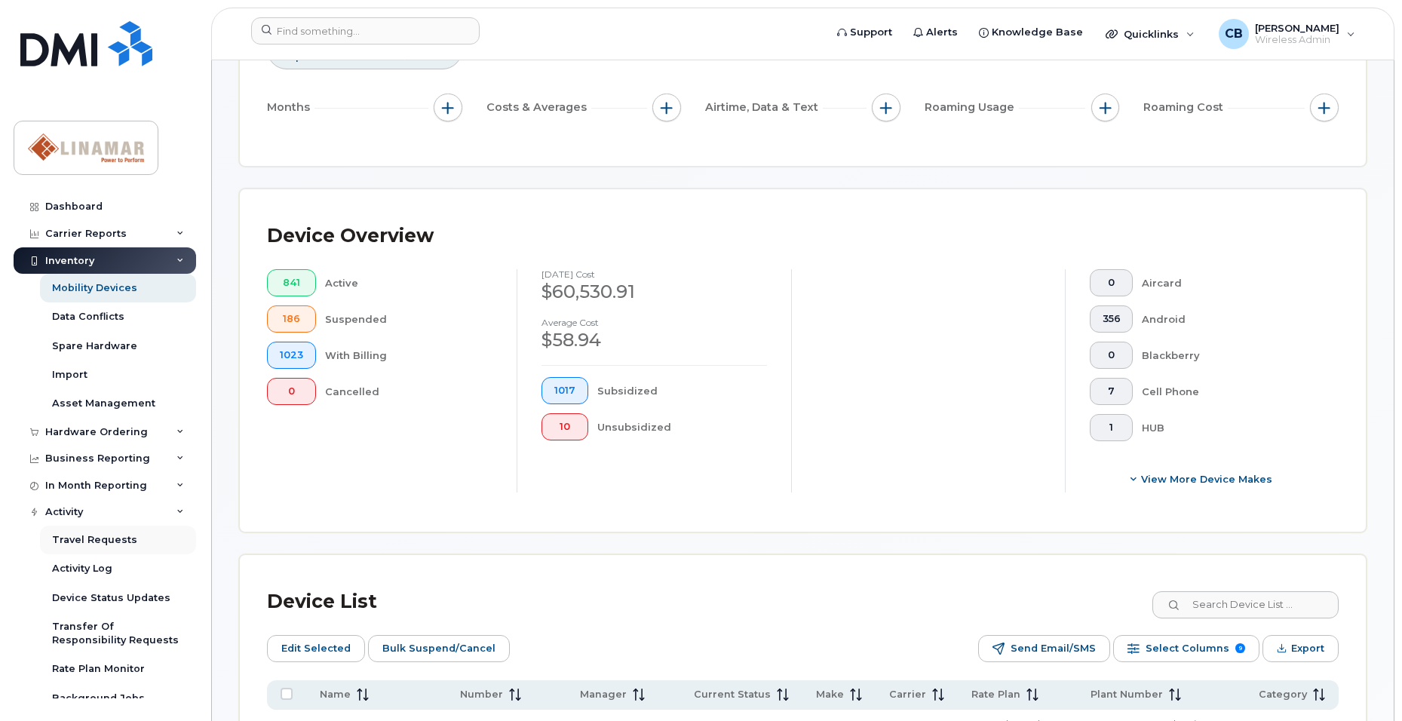
scroll to position [14, 0]
